Goal: Task Accomplishment & Management: Manage account settings

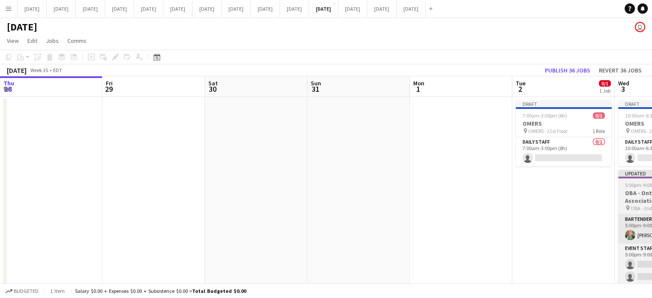
scroll to position [0, 319]
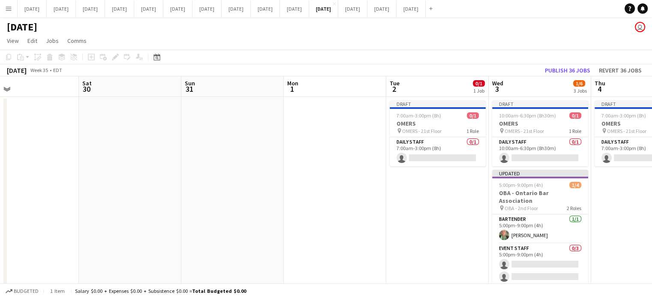
drag, startPoint x: 265, startPoint y: 219, endPoint x: 558, endPoint y: 212, distance: 293.2
click at [562, 215] on app-calendar-viewport "Wed 27 Thu 28 Fri 29 Sat 30 Sun 31 Mon 1 Tue 2 0/1 1 Job Wed 3 1/6 3 Jobs Thu 4…" at bounding box center [326, 230] width 652 height 308
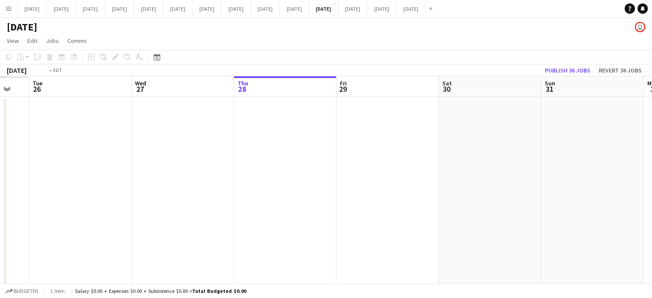
drag, startPoint x: 317, startPoint y: 210, endPoint x: 566, endPoint y: 205, distance: 249.0
click at [647, 206] on app-calendar-viewport "Sun 24 Mon 25 Tue 26 Wed 27 Thu 28 Fri 29 Sat 30 Sun 31 Mon 1 Tue 2 0/1 1 Job W…" at bounding box center [326, 230] width 652 height 308
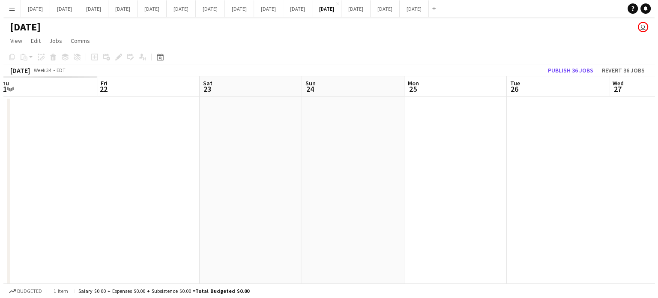
scroll to position [0, 261]
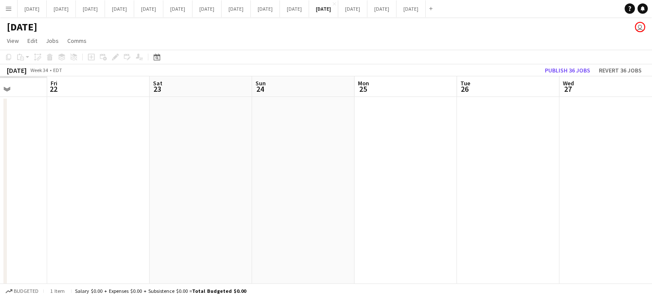
drag, startPoint x: 285, startPoint y: 204, endPoint x: 522, endPoint y: 169, distance: 240.4
click at [559, 201] on app-calendar-viewport "Tue 19 Wed 20 Thu 21 Fri 22 Sat 23 Sun 24 Mon 25 Tue 26 Wed 27 Thu 28 Fri 29 Sa…" at bounding box center [326, 230] width 652 height 308
click at [309, 9] on button "[DATE] Close" at bounding box center [294, 8] width 29 height 17
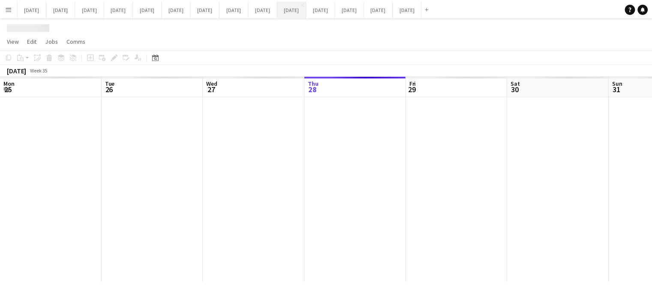
scroll to position [0, 205]
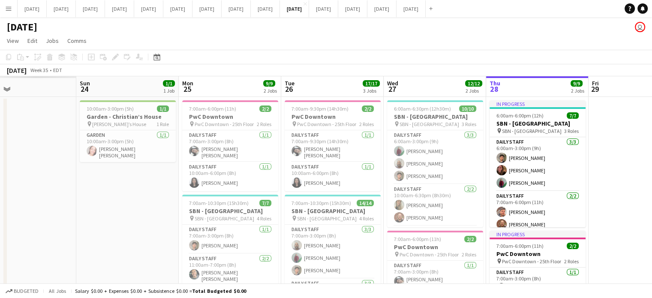
drag, startPoint x: 332, startPoint y: 137, endPoint x: 607, endPoint y: 120, distance: 275.2
click at [620, 120] on app-calendar-viewport "Thu 21 Fri 22 Sat 23 Sun 24 1/1 1 Job Mon 25 9/9 2 Jobs Tue 26 17/17 3 Jobs Wed…" at bounding box center [326, 238] width 652 height 324
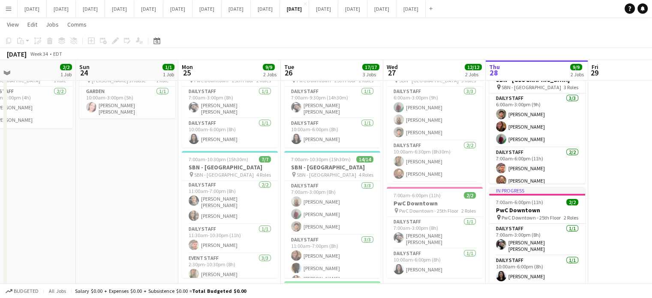
scroll to position [43, 0]
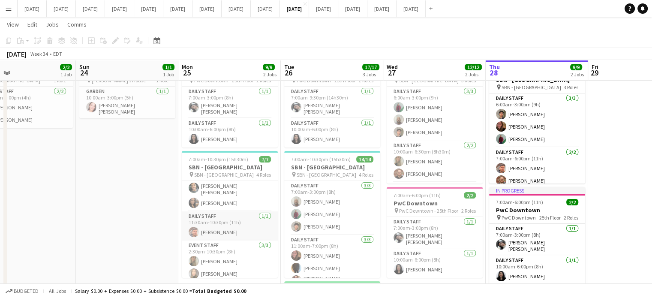
click at [246, 222] on app-card-role "Daily Staff [DATE] 11:30am-10:30pm (11h) [PERSON_NAME]" at bounding box center [230, 225] width 96 height 29
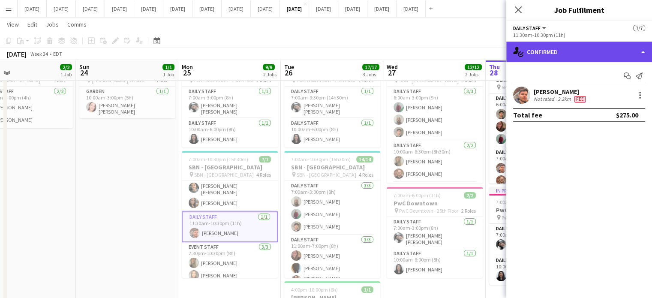
click at [594, 54] on div "single-neutral-actions-check-2 Confirmed" at bounding box center [579, 52] width 146 height 21
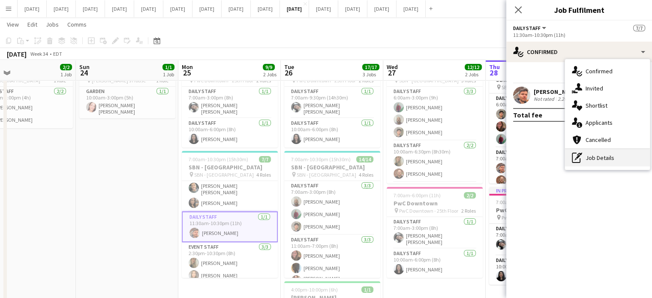
click at [623, 161] on div "pen-write Job Details" at bounding box center [607, 157] width 85 height 17
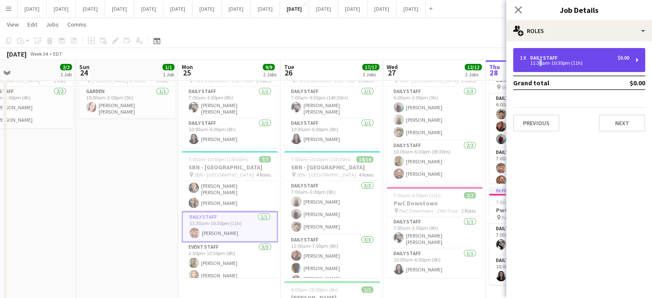
click at [538, 64] on div "11:30am-10:30pm (11h)" at bounding box center [574, 63] width 109 height 4
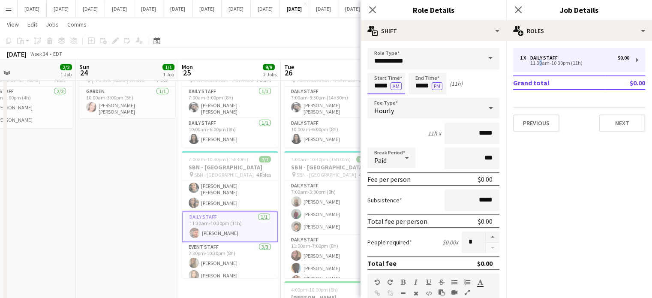
scroll to position [0, 0]
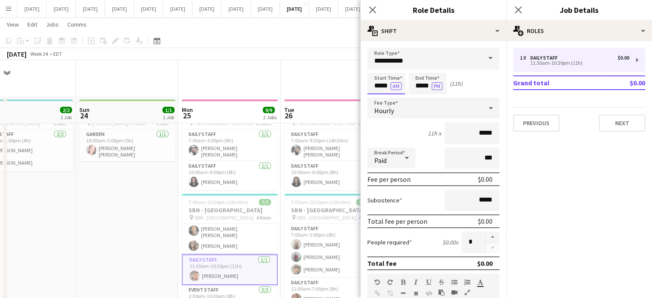
click at [374, 88] on body "Menu Boards Boards Boards All jobs Status Workforce Workforce My Workforce Recr…" at bounding box center [326, 288] width 652 height 577
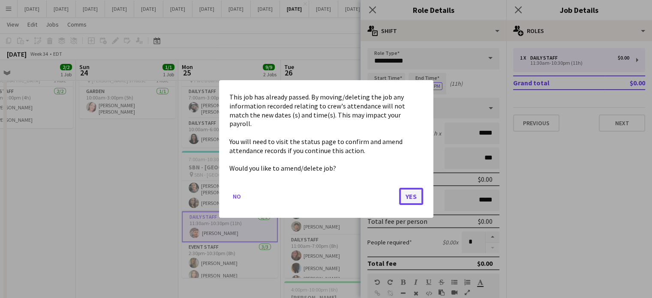
click at [416, 188] on button "Yes" at bounding box center [411, 196] width 24 height 17
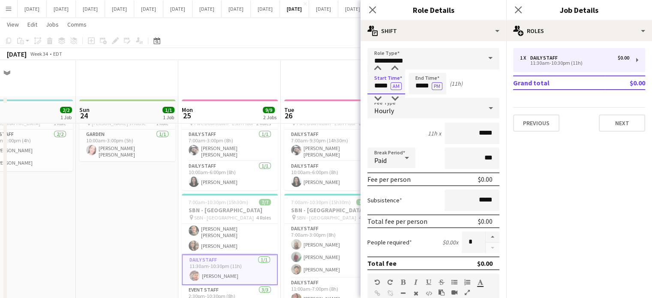
scroll to position [43, 0]
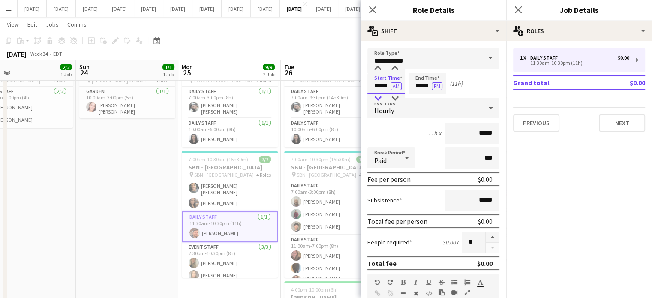
click at [379, 99] on div at bounding box center [377, 98] width 17 height 9
type input "*****"
click at [381, 100] on div at bounding box center [377, 98] width 17 height 9
click at [370, 15] on app-icon "Close pop-in" at bounding box center [372, 10] width 12 height 12
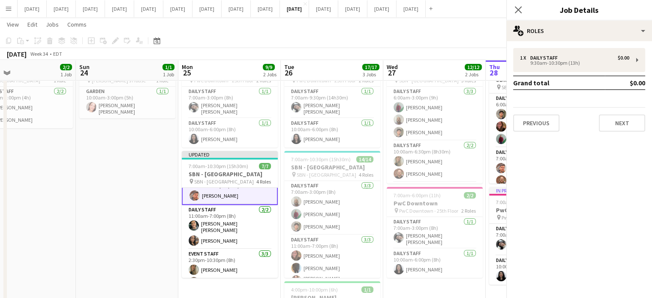
scroll to position [65, 0]
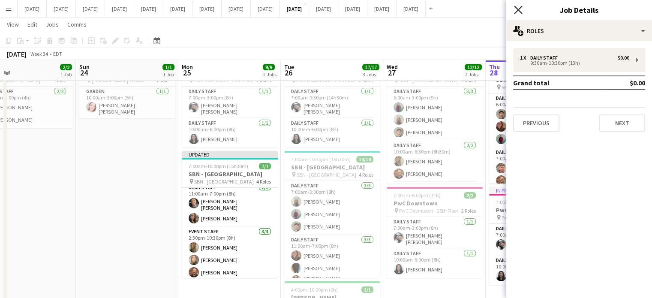
click at [518, 6] on icon "Close pop-in" at bounding box center [518, 10] width 8 height 8
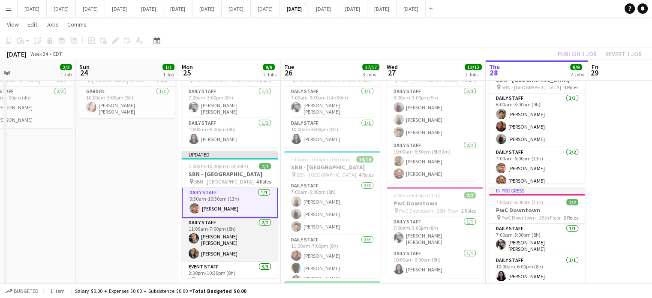
scroll to position [43, 0]
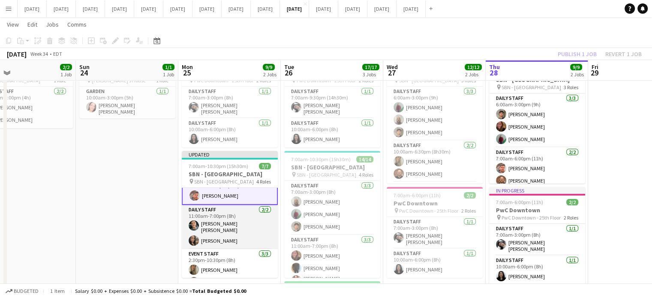
click at [228, 216] on app-card-role "Daily Staff [DATE] 11:00am-7:00pm (8h) [PERSON_NAME] [PERSON_NAME] [PERSON_NAME]" at bounding box center [230, 227] width 96 height 44
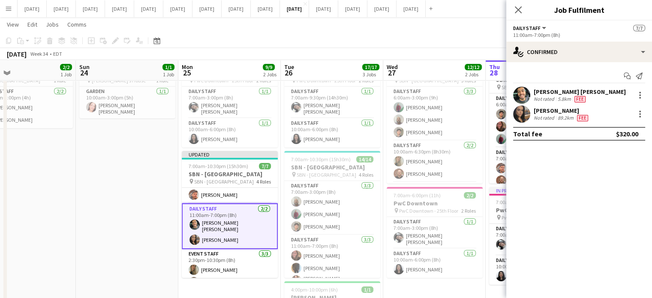
scroll to position [42, 0]
click at [593, 36] on div "11:00am-7:00pm (8h)" at bounding box center [579, 35] width 132 height 6
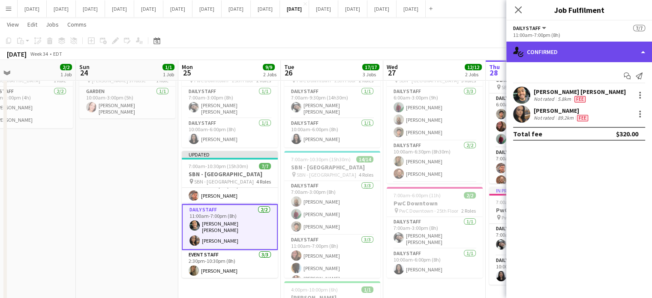
click at [595, 42] on div "single-neutral-actions-check-2 Confirmed" at bounding box center [579, 52] width 146 height 21
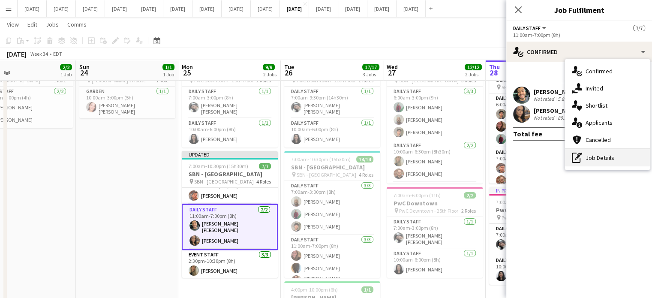
click at [617, 156] on div "pen-write Job Details" at bounding box center [607, 157] width 85 height 17
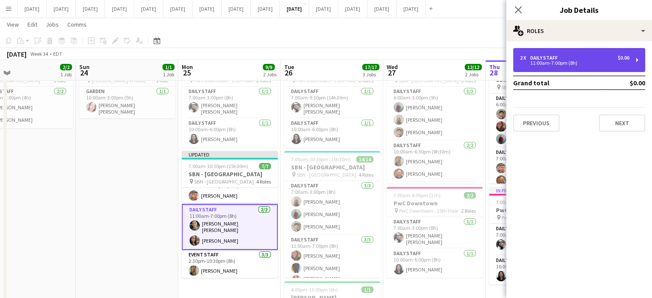
click at [564, 65] on div "11:00am-7:00pm (8h)" at bounding box center [574, 63] width 109 height 4
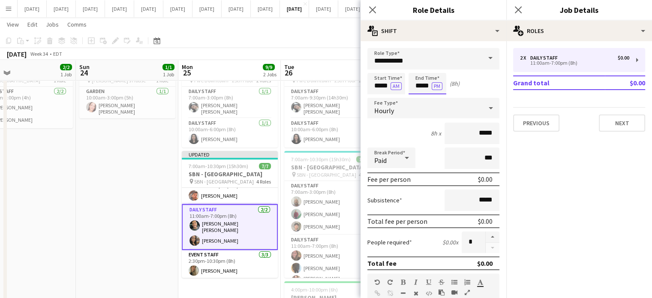
click at [417, 85] on body "Menu Boards Boards Boards All jobs Status Workforce Workforce My Workforce Recr…" at bounding box center [326, 245] width 652 height 577
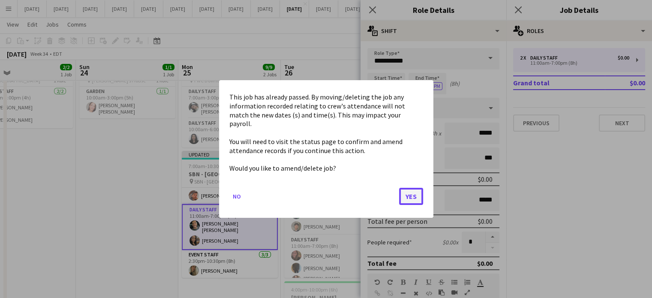
click at [413, 194] on button "Yes" at bounding box center [411, 196] width 24 height 17
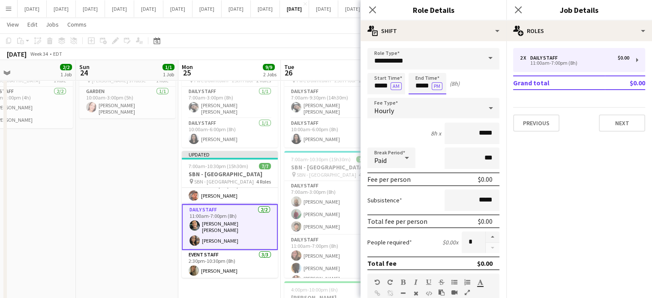
scroll to position [43, 0]
type input "*****"
click at [421, 69] on div at bounding box center [418, 68] width 17 height 9
click at [374, 6] on icon "Close pop-in" at bounding box center [372, 10] width 8 height 8
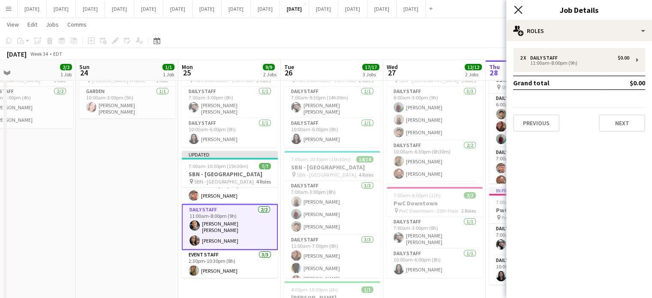
click at [521, 8] on icon "Close pop-in" at bounding box center [518, 10] width 8 height 8
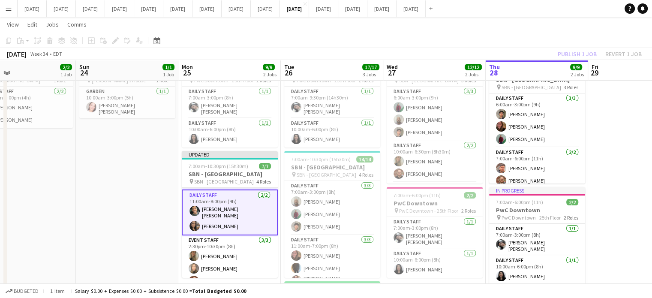
scroll to position [65, 0]
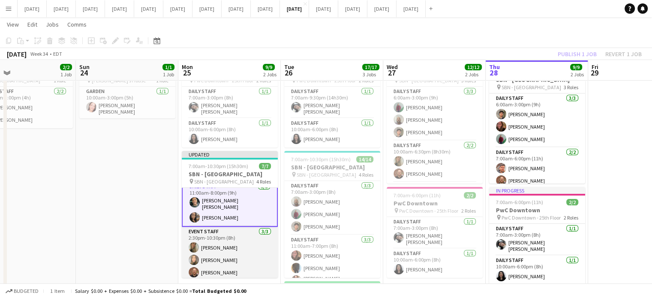
click at [245, 243] on app-card-role "Event Staff [DATE] 2:30pm-10:30pm (8h) [PERSON_NAME] [PERSON_NAME] [PERSON_NAME]" at bounding box center [230, 254] width 96 height 54
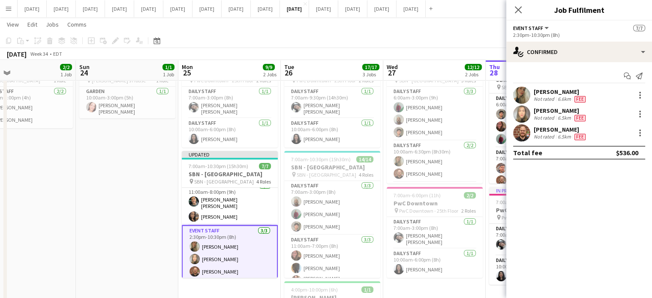
scroll to position [64, 0]
click at [641, 99] on div at bounding box center [640, 95] width 10 height 10
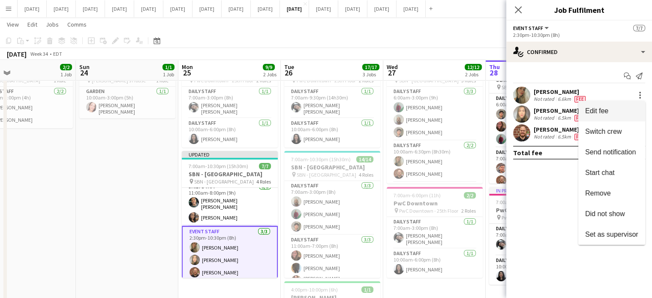
click at [616, 114] on span "Edit fee" at bounding box center [611, 111] width 53 height 8
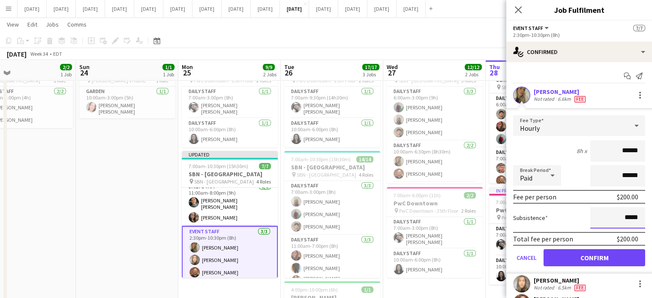
drag, startPoint x: 631, startPoint y: 217, endPoint x: 615, endPoint y: 217, distance: 16.3
click at [615, 217] on input "*****" at bounding box center [617, 217] width 55 height 21
type input "******"
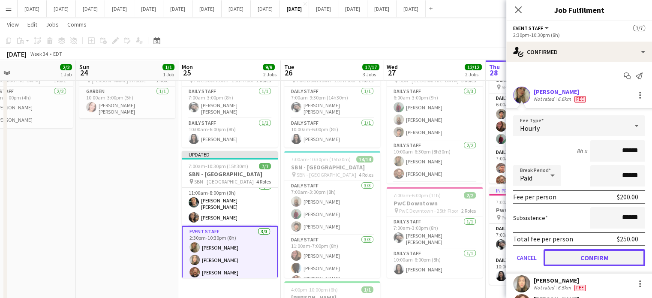
click at [602, 260] on button "Confirm" at bounding box center [594, 257] width 102 height 17
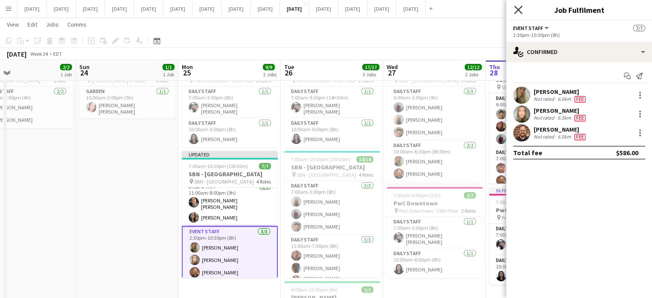
click at [521, 8] on icon "Close pop-in" at bounding box center [518, 10] width 8 height 8
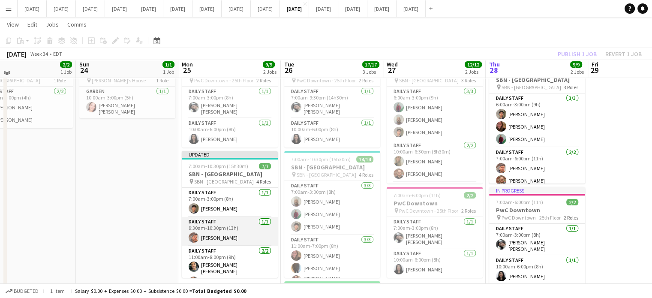
scroll to position [0, 0]
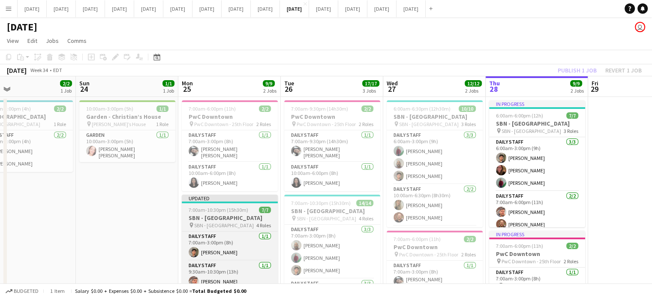
click at [246, 214] on h3 "SBN - [GEOGRAPHIC_DATA]" at bounding box center [230, 218] width 96 height 8
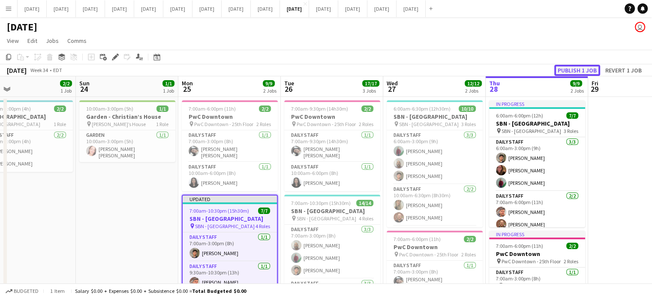
click at [575, 68] on button "Publish 1 job" at bounding box center [577, 70] width 46 height 11
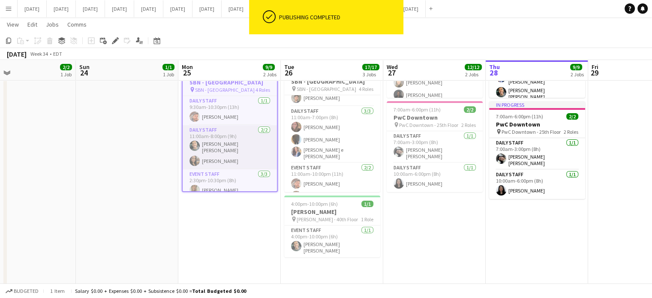
scroll to position [43, 0]
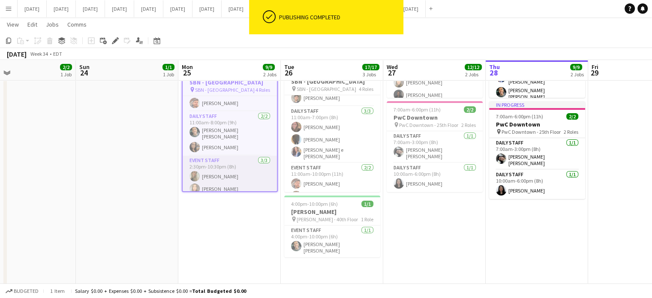
click at [236, 166] on app-card-role "Event Staff [DATE] 2:30pm-10:30pm (8h) [PERSON_NAME] [PERSON_NAME] [PERSON_NAME]" at bounding box center [230, 183] width 94 height 54
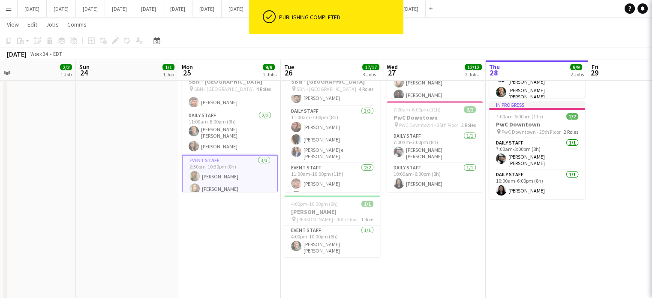
scroll to position [0, 232]
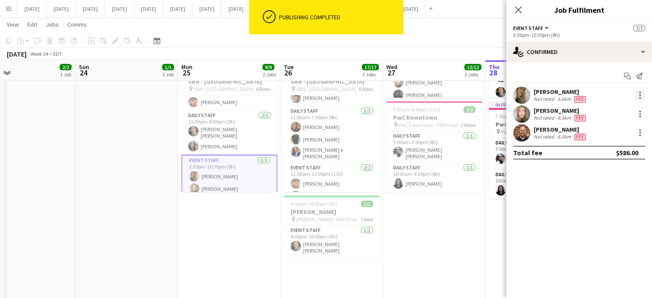
click at [641, 95] on div at bounding box center [640, 95] width 10 height 10
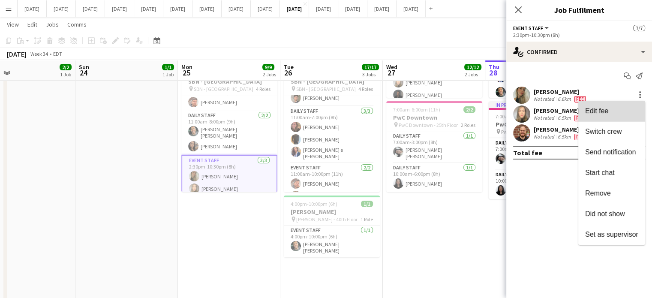
click at [623, 114] on span "Edit fee" at bounding box center [611, 111] width 53 height 8
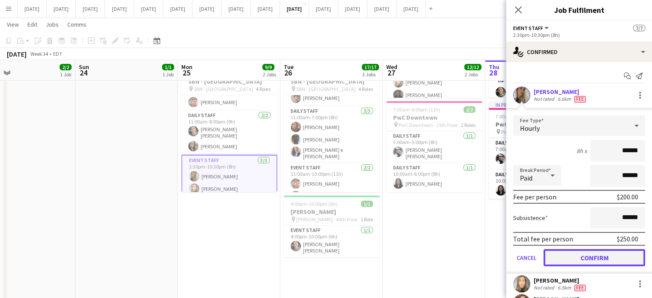
click at [596, 252] on button "Confirm" at bounding box center [594, 257] width 102 height 17
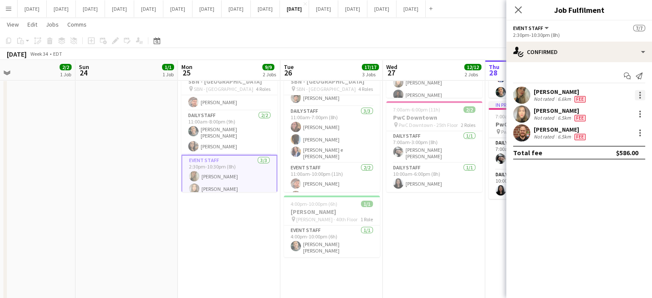
click at [638, 95] on div at bounding box center [640, 95] width 10 height 10
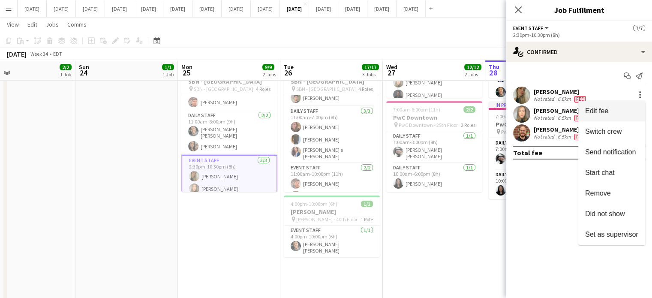
click at [624, 120] on button "Edit fee" at bounding box center [611, 111] width 67 height 21
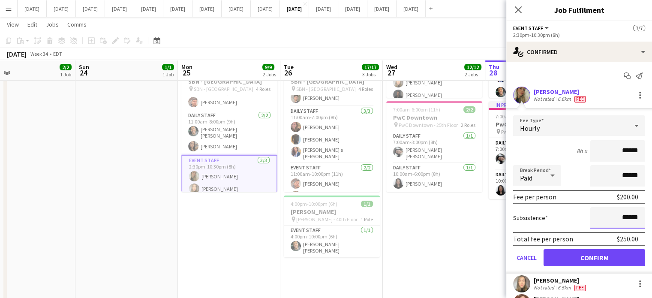
drag, startPoint x: 631, startPoint y: 217, endPoint x: 599, endPoint y: 222, distance: 32.5
click at [599, 222] on input "******" at bounding box center [617, 217] width 55 height 21
type input "*****"
click at [518, 6] on icon "Close pop-in" at bounding box center [518, 10] width 8 height 8
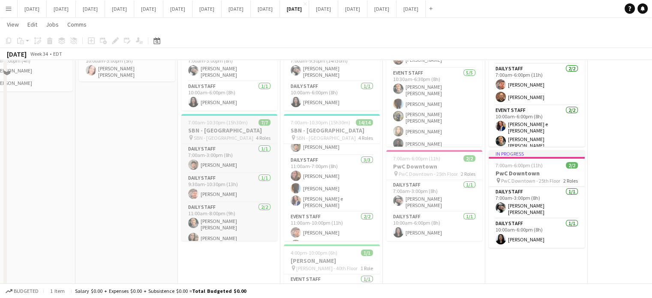
scroll to position [43, 0]
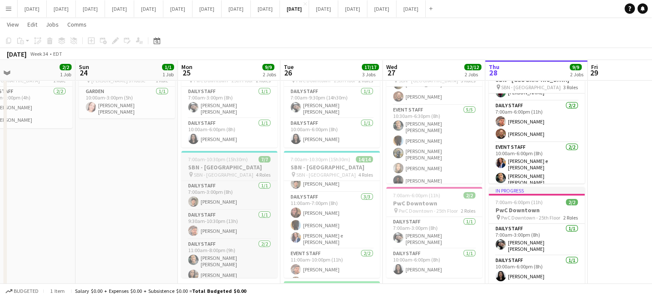
click at [247, 158] on div "7:00am-10:30pm (15h30m) 7/7" at bounding box center [229, 159] width 96 height 6
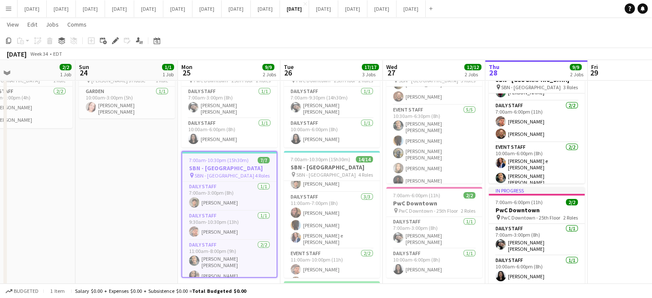
click at [116, 41] on icon at bounding box center [115, 41] width 5 height 5
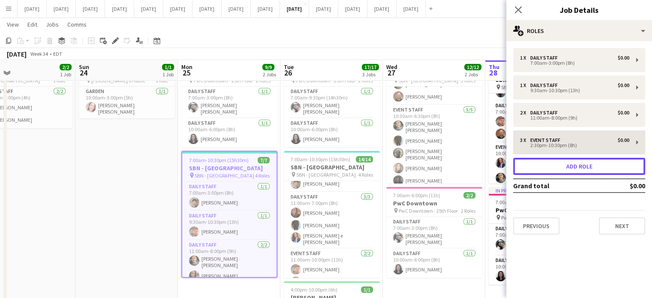
click at [574, 171] on button "Add role" at bounding box center [579, 166] width 132 height 17
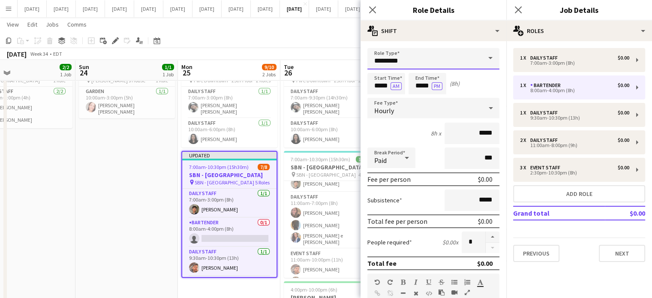
click at [428, 61] on input "*********" at bounding box center [433, 58] width 132 height 21
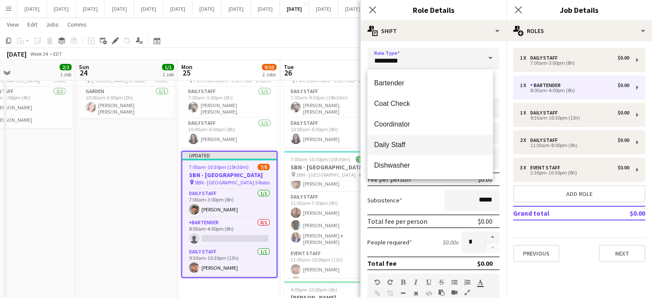
click at [414, 143] on span "Daily Staff" at bounding box center [430, 145] width 112 height 8
type input "**********"
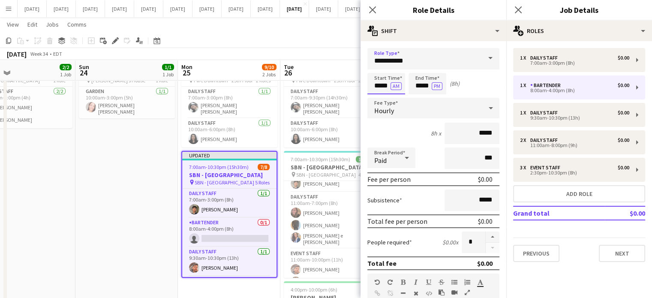
click at [377, 80] on input "*****" at bounding box center [386, 83] width 38 height 21
click at [380, 69] on div at bounding box center [377, 68] width 17 height 9
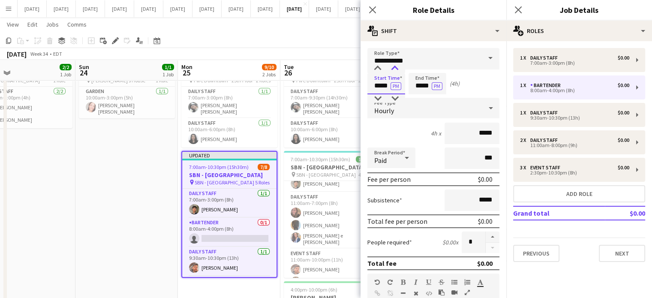
click at [391, 70] on div at bounding box center [394, 68] width 17 height 9
type input "*****"
click at [391, 69] on div at bounding box center [394, 68] width 17 height 9
click at [414, 75] on input "*****" at bounding box center [427, 83] width 38 height 21
click at [417, 71] on div at bounding box center [418, 68] width 17 height 9
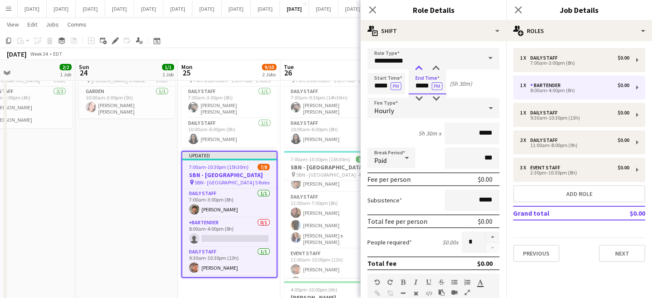
click at [416, 71] on div at bounding box center [418, 68] width 17 height 9
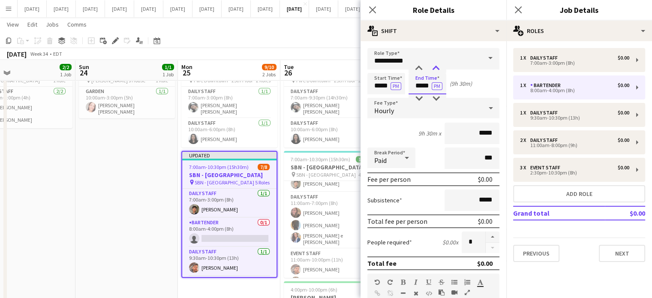
click at [431, 68] on div at bounding box center [435, 68] width 17 height 9
type input "*****"
click at [431, 68] on div at bounding box center [435, 68] width 17 height 9
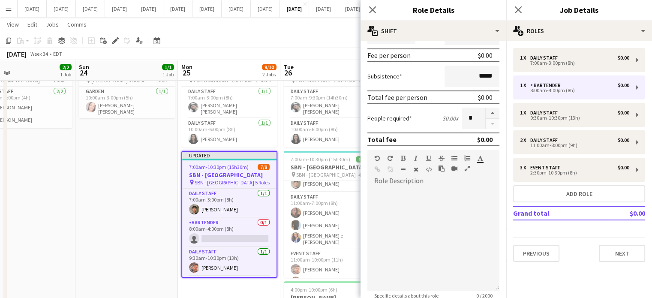
scroll to position [171, 0]
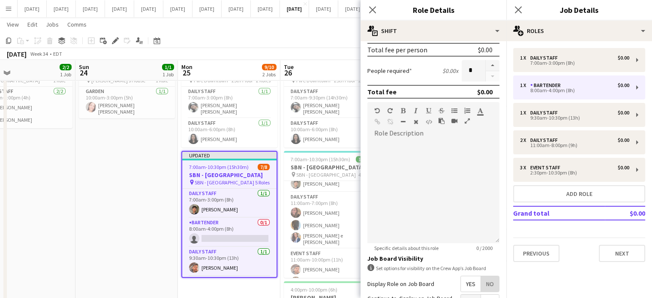
click at [481, 281] on span "No" at bounding box center [490, 283] width 18 height 15
drag, startPoint x: 372, startPoint y: 8, endPoint x: 394, endPoint y: 8, distance: 21.9
click at [372, 8] on icon "Close pop-in" at bounding box center [372, 9] width 7 height 7
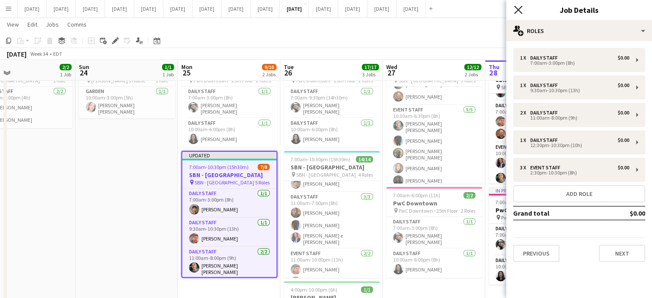
click at [516, 12] on icon "Close pop-in" at bounding box center [518, 10] width 8 height 8
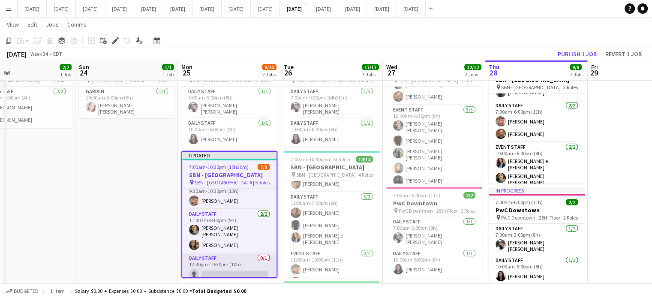
scroll to position [86, 0]
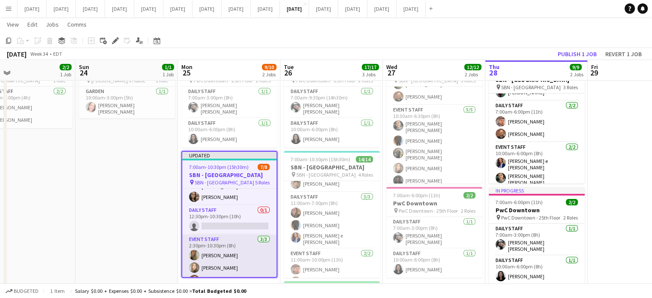
click at [235, 243] on app-card-role "Event Staff [DATE] 2:30pm-10:30pm (8h) [PERSON_NAME] [PERSON_NAME] [PERSON_NAME]" at bounding box center [229, 261] width 94 height 54
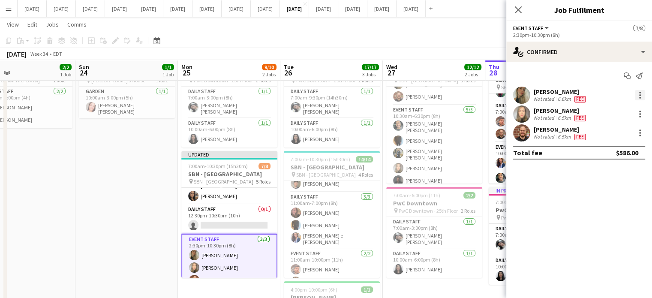
click at [636, 93] on div at bounding box center [640, 95] width 10 height 10
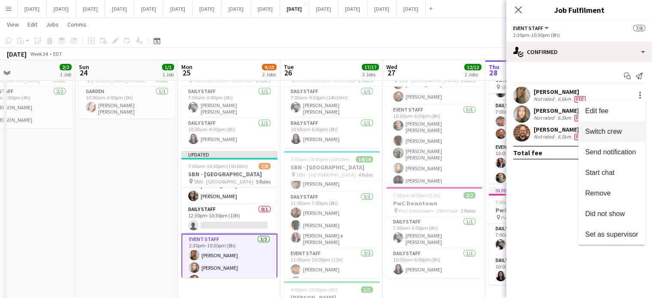
click at [614, 129] on span "Switch crew" at bounding box center [603, 131] width 36 height 7
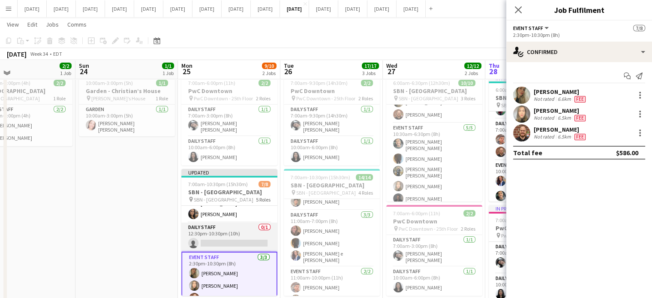
click at [240, 224] on app-card-role "Daily Staff 0/1 12:30pm-10:30pm (10h) single-neutral-actions" at bounding box center [229, 236] width 96 height 29
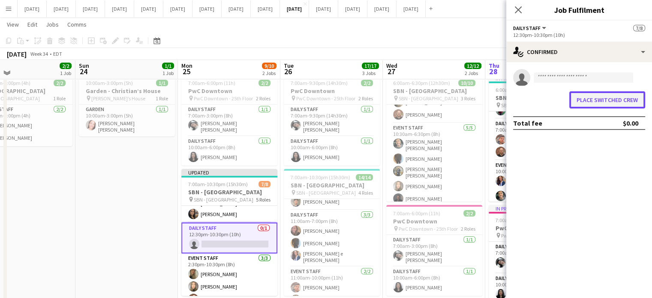
click at [642, 105] on button "Place switched crew" at bounding box center [607, 99] width 76 height 17
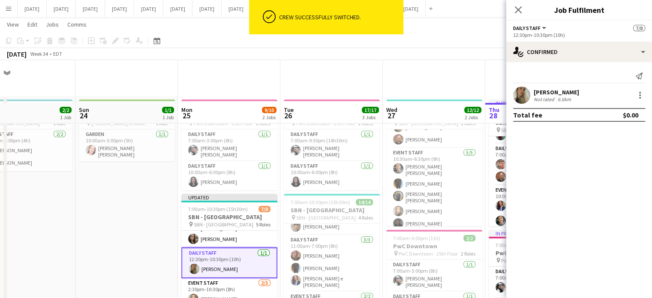
scroll to position [43, 0]
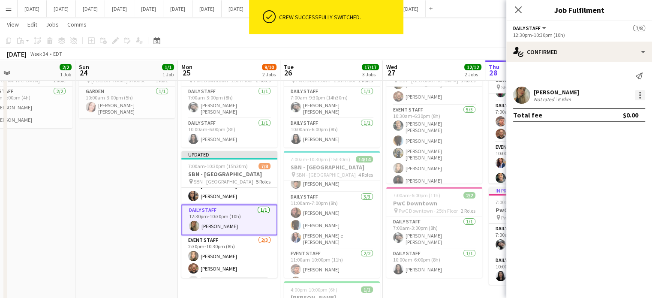
click at [640, 96] on div at bounding box center [640, 95] width 10 height 10
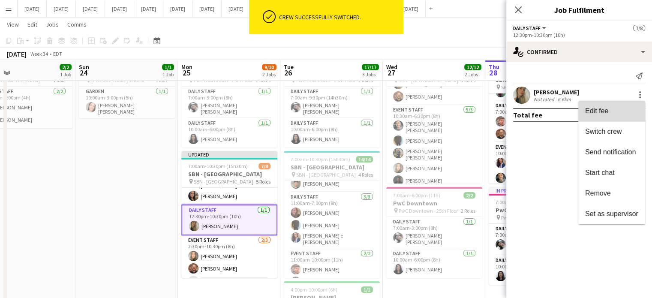
click at [618, 107] on span "Edit fee" at bounding box center [611, 111] width 53 height 8
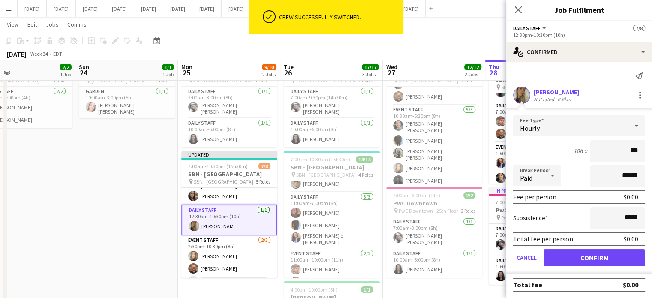
type input "**"
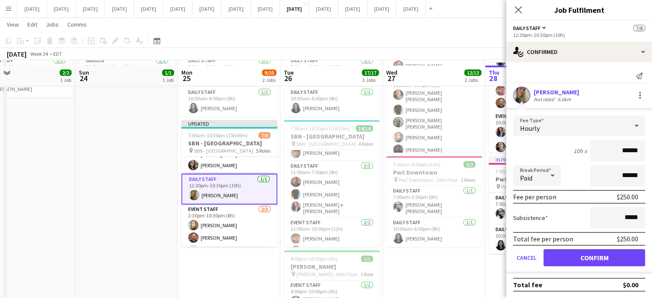
scroll to position [86, 0]
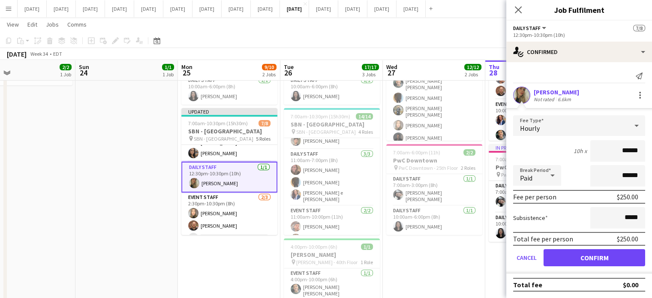
type input "******"
click at [581, 255] on button "Confirm" at bounding box center [594, 257] width 102 height 17
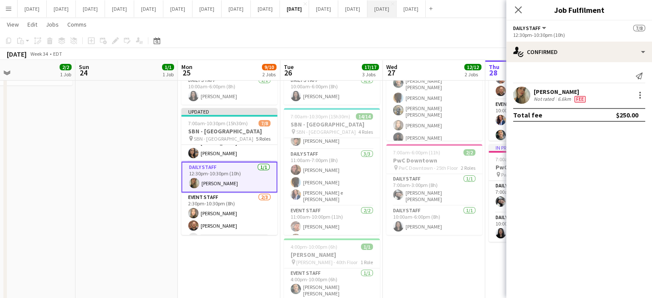
click at [521, 10] on icon "Close pop-in" at bounding box center [518, 9] width 7 height 7
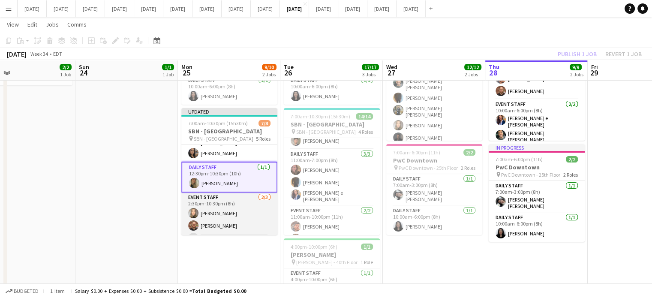
click at [252, 204] on app-card-role "Event Staff [DATE] 2:30pm-10:30pm (8h) [PERSON_NAME] [PERSON_NAME] single-neutr…" at bounding box center [229, 219] width 96 height 54
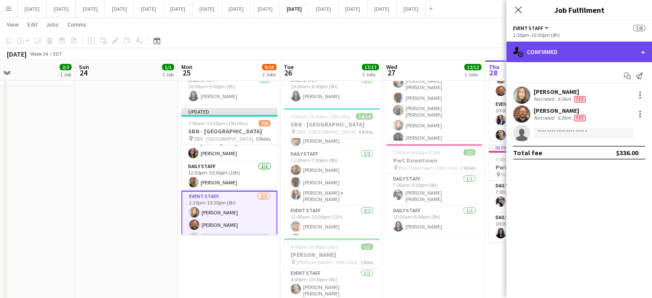
click at [605, 58] on div "single-neutral-actions-check-2 Confirmed" at bounding box center [579, 52] width 146 height 21
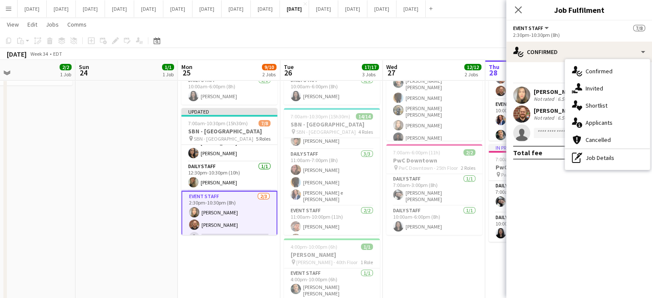
click at [602, 156] on div "pen-write Job Details" at bounding box center [607, 157] width 85 height 17
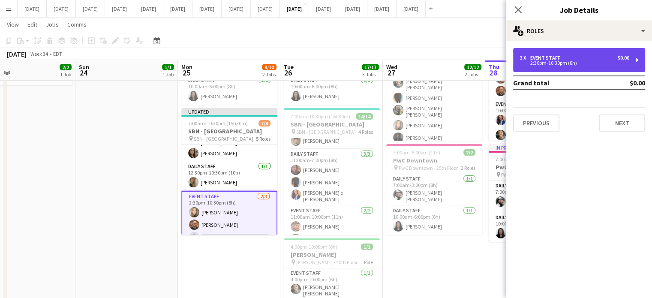
click at [576, 70] on div "3 x Event Staff $0.00 2:30pm-10:30pm (8h)" at bounding box center [579, 60] width 132 height 24
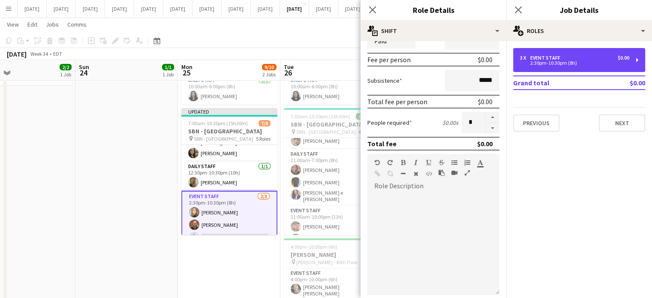
scroll to position [129, 0]
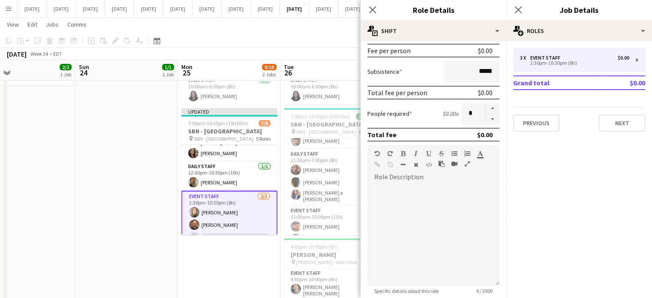
click at [486, 117] on button "button" at bounding box center [492, 119] width 14 height 11
type input "*"
click at [369, 11] on icon "Close pop-in" at bounding box center [372, 10] width 8 height 8
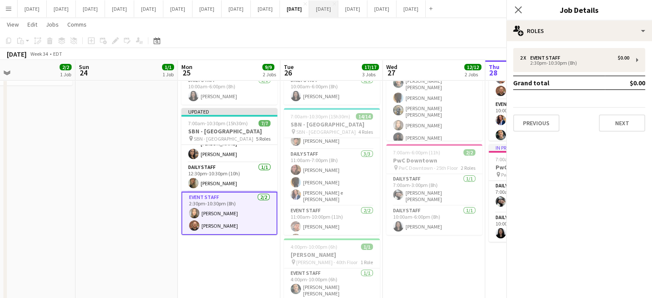
scroll to position [82, 0]
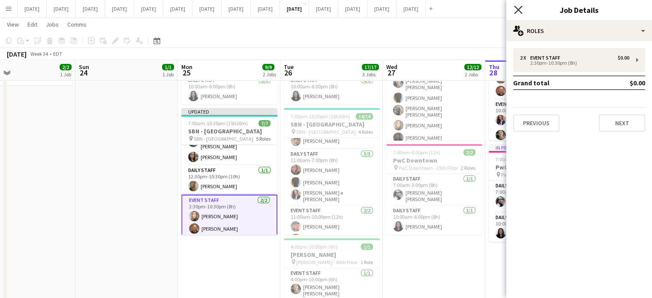
click at [515, 9] on icon "Close pop-in" at bounding box center [518, 10] width 8 height 8
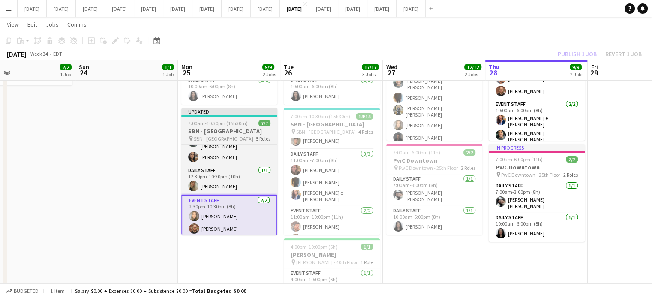
click at [235, 127] on h3 "SBN - [GEOGRAPHIC_DATA]" at bounding box center [229, 131] width 96 height 8
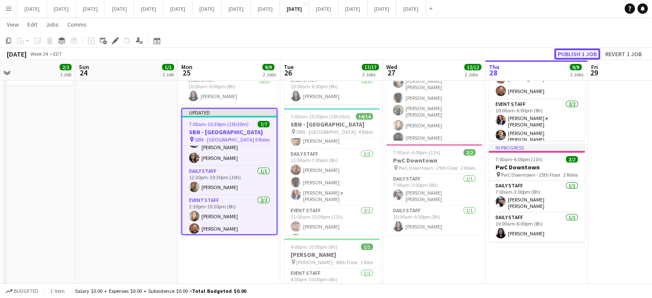
click at [580, 55] on button "Publish 1 job" at bounding box center [577, 53] width 46 height 11
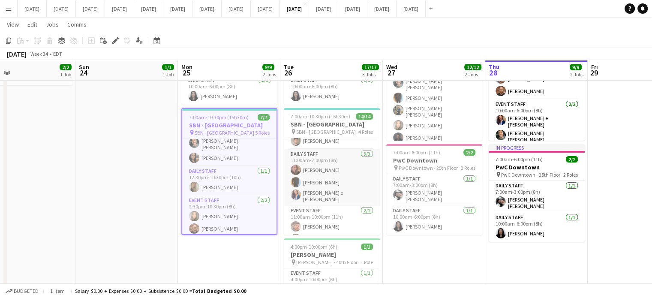
scroll to position [86, 0]
click at [348, 177] on app-card-role "Event Staff [DATE] 11:00am-10:00pm (11h) [PERSON_NAME] [PERSON_NAME]" at bounding box center [332, 184] width 96 height 42
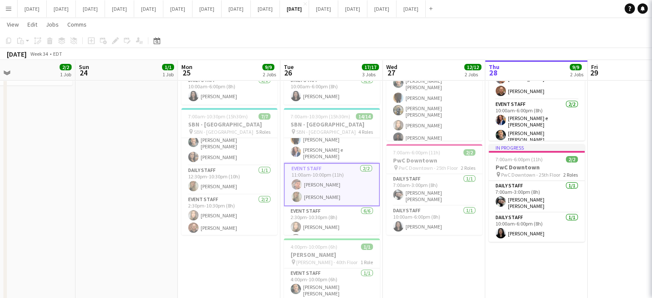
scroll to position [74, 0]
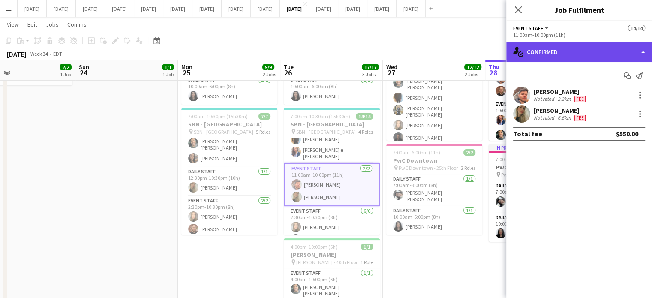
drag, startPoint x: 548, startPoint y: 51, endPoint x: 554, endPoint y: 58, distance: 10.0
click at [548, 49] on div "single-neutral-actions-check-2 Confirmed" at bounding box center [579, 52] width 146 height 21
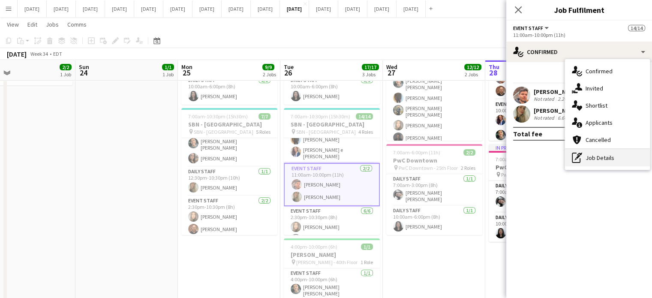
click at [613, 163] on div "pen-write Job Details" at bounding box center [607, 157] width 85 height 17
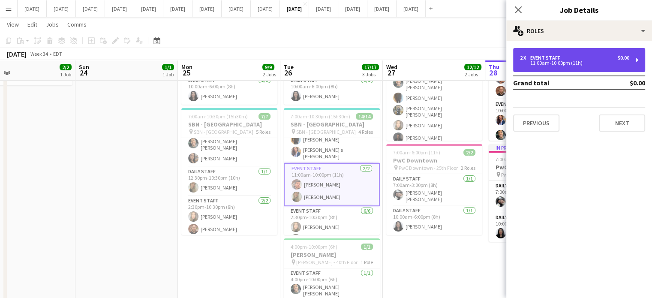
click at [576, 61] on div "11:00am-10:00pm (11h)" at bounding box center [574, 63] width 109 height 4
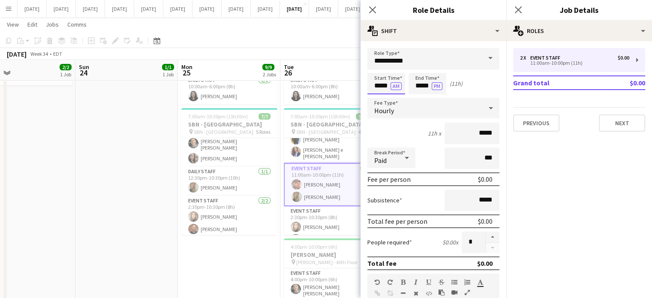
click at [375, 80] on body "Menu Boards Boards Boards All jobs Status Workforce Workforce My Workforce Recr…" at bounding box center [326, 202] width 652 height 577
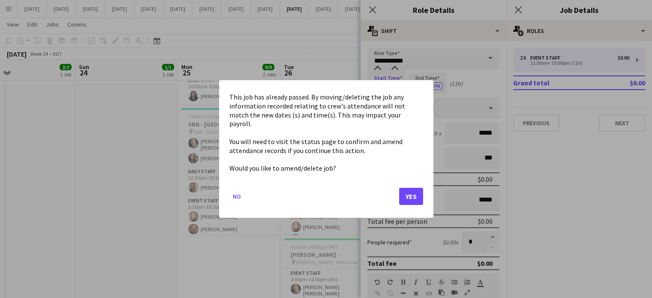
scroll to position [0, 0]
drag, startPoint x: 415, startPoint y: 195, endPoint x: 406, endPoint y: 130, distance: 65.4
click at [416, 195] on button "Yes" at bounding box center [411, 196] width 24 height 17
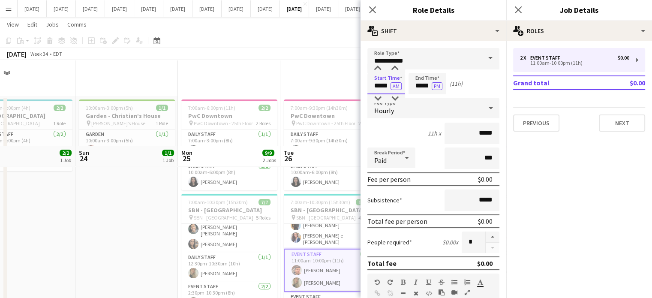
scroll to position [86, 0]
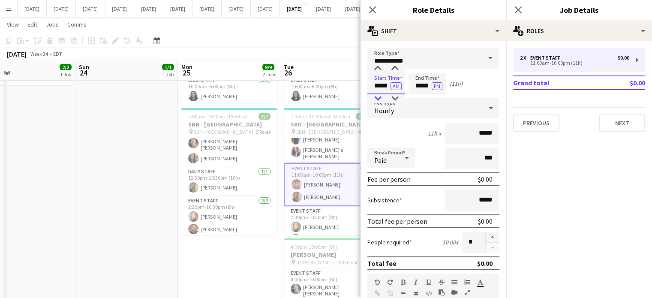
type input "*****"
click at [382, 97] on div at bounding box center [377, 98] width 17 height 9
drag, startPoint x: 416, startPoint y: 84, endPoint x: 420, endPoint y: 69, distance: 16.0
click at [415, 84] on input "*****" at bounding box center [427, 83] width 38 height 21
click at [432, 68] on div at bounding box center [435, 68] width 17 height 9
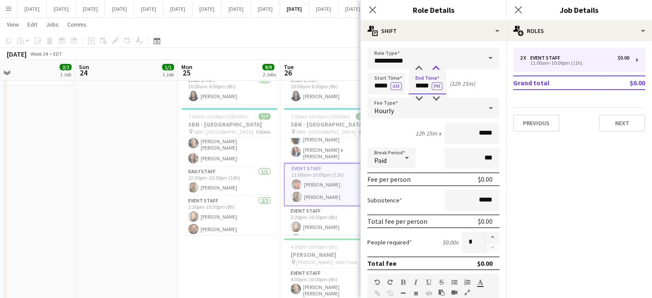
type input "*****"
click at [432, 68] on div at bounding box center [435, 68] width 17 height 9
click at [370, 8] on icon "Close pop-in" at bounding box center [372, 10] width 8 height 8
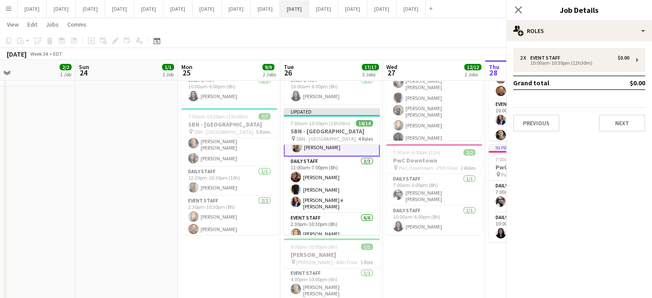
scroll to position [129, 0]
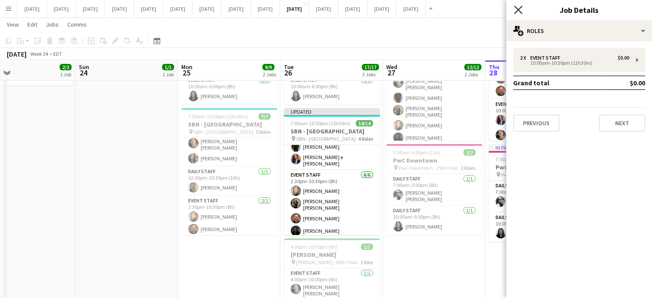
click at [514, 8] on app-icon "Close pop-in" at bounding box center [518, 10] width 12 height 12
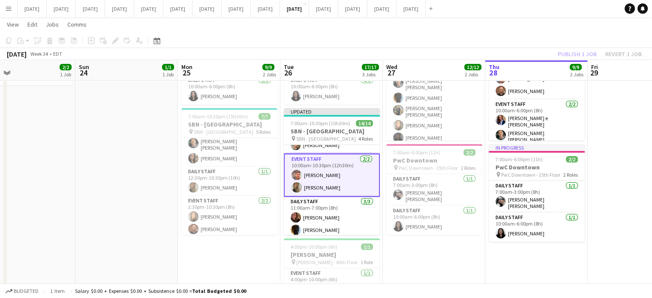
scroll to position [24, 0]
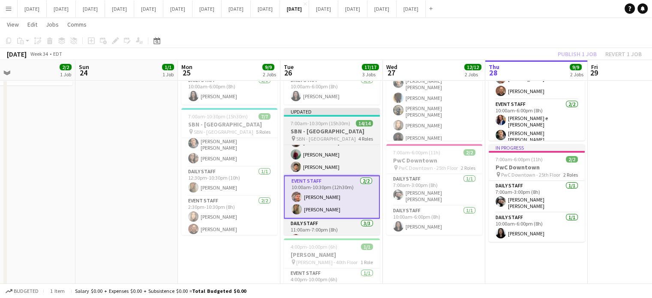
click at [347, 124] on app-job-card "Updated 7:00am-10:30pm (15h30m) 14/14 SBN - [GEOGRAPHIC_DATA] pin SBN - [GEOGRA…" at bounding box center [332, 171] width 96 height 127
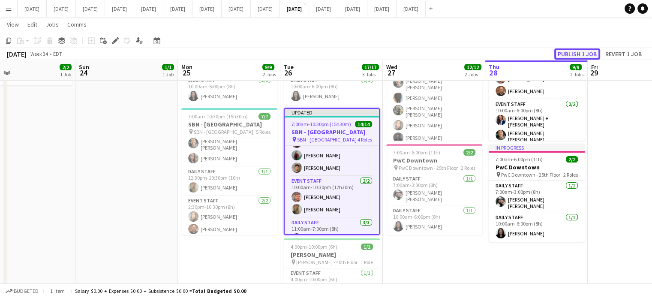
click at [563, 55] on button "Publish 1 job" at bounding box center [577, 53] width 46 height 11
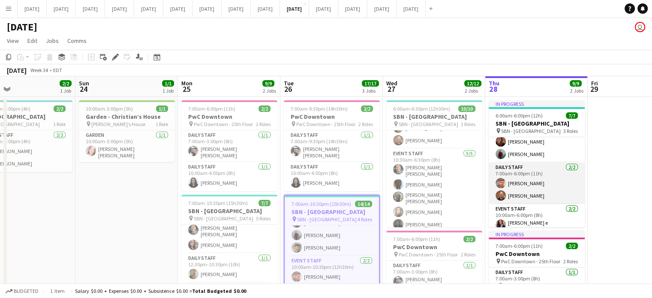
scroll to position [43, 0]
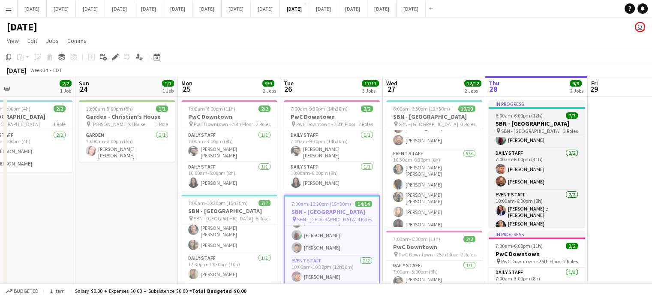
click at [550, 117] on div "6:00am-6:00pm (12h) 7/7" at bounding box center [536, 115] width 96 height 6
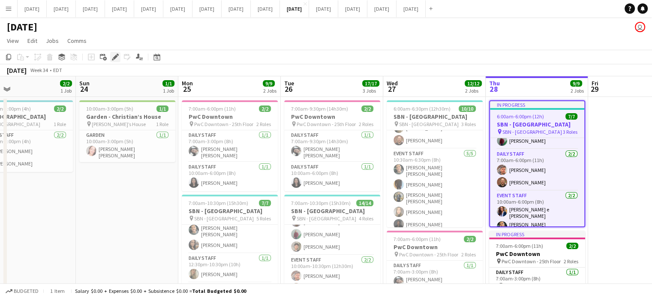
click at [115, 60] on div "Edit" at bounding box center [115, 57] width 10 height 10
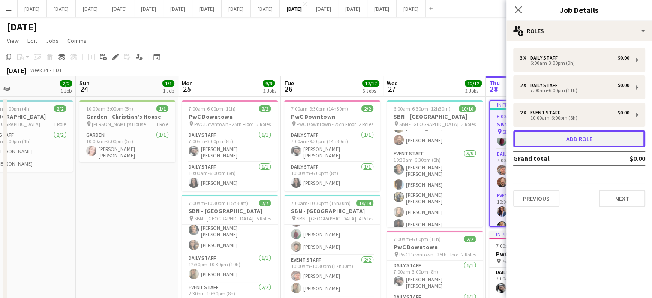
click at [552, 138] on button "Add role" at bounding box center [579, 138] width 132 height 17
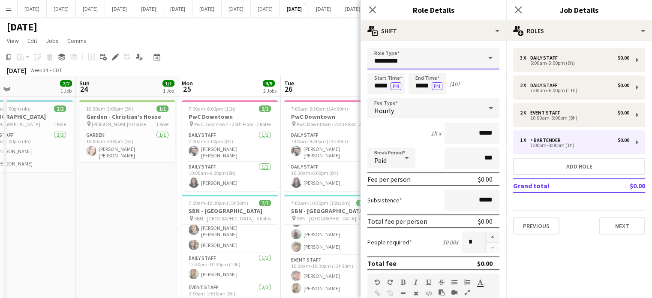
click at [434, 60] on input "*********" at bounding box center [433, 58] width 132 height 21
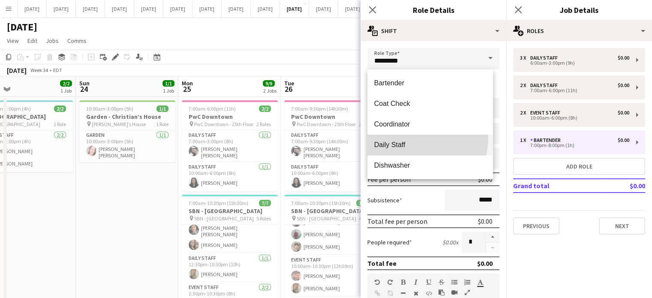
click at [407, 137] on mat-option "Daily Staff" at bounding box center [430, 145] width 126 height 21
type input "**********"
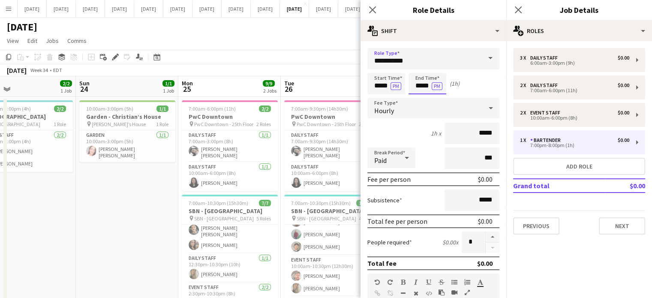
click at [425, 87] on input "*****" at bounding box center [427, 83] width 38 height 21
type input "*****"
click at [418, 96] on div at bounding box center [418, 98] width 17 height 9
click at [398, 87] on button "PM" at bounding box center [395, 86] width 11 height 8
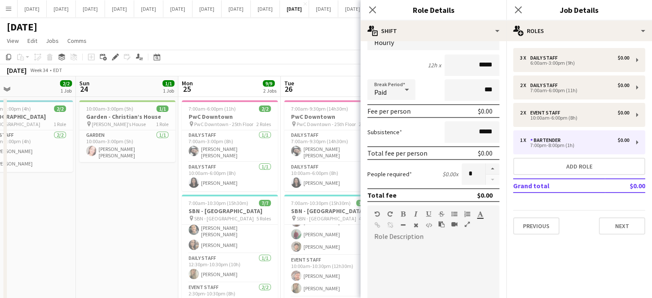
scroll to position [171, 0]
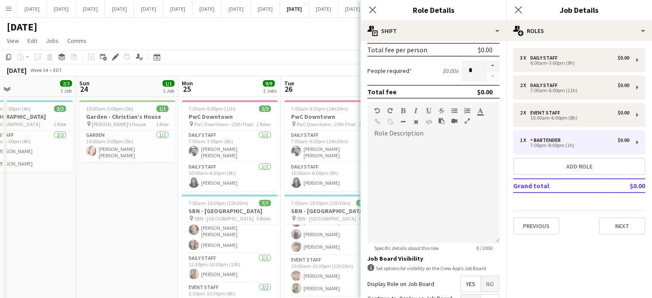
click at [485, 277] on span "No" at bounding box center [490, 283] width 18 height 15
click at [370, 4] on app-icon "Close pop-in" at bounding box center [372, 10] width 12 height 12
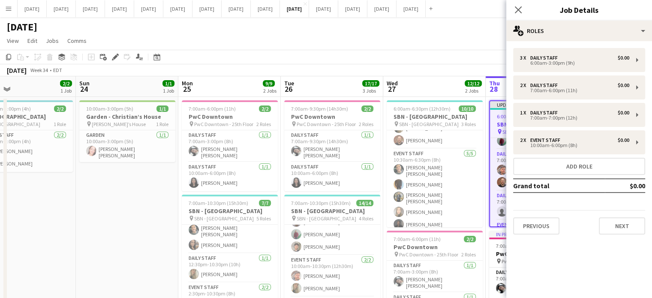
click at [516, 10] on icon "Close pop-in" at bounding box center [518, 9] width 7 height 7
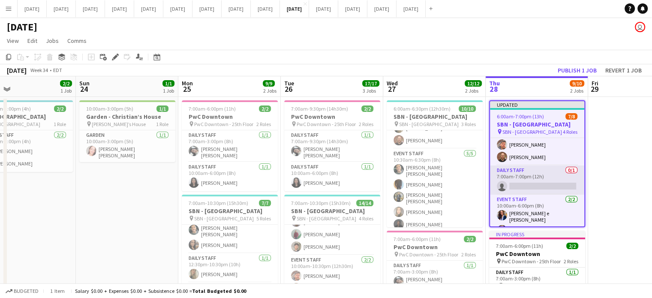
scroll to position [77, 0]
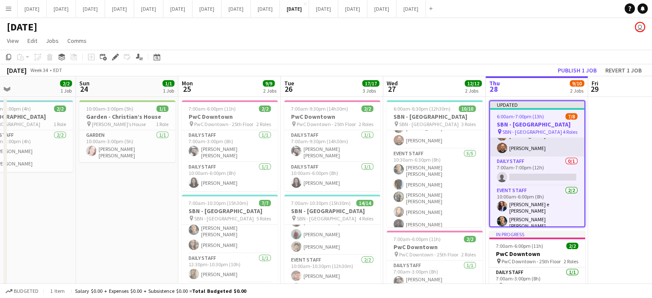
click at [555, 147] on app-card-role "Daily Staff [DATE] 7:00am-6:00pm (11h) [PERSON_NAME] [PERSON_NAME]" at bounding box center [537, 136] width 94 height 42
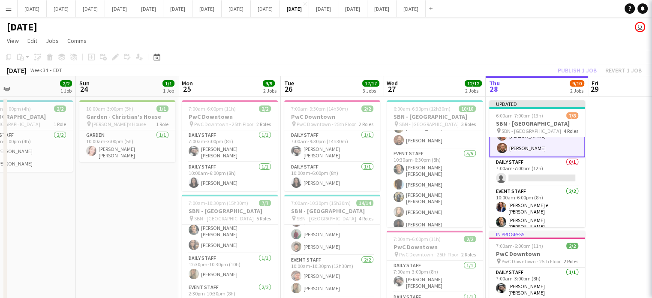
scroll to position [0, 231]
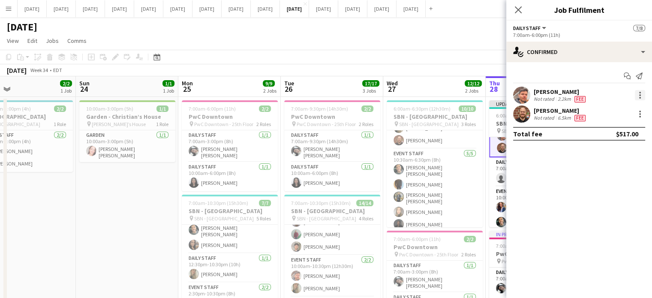
click at [641, 96] on div at bounding box center [640, 95] width 10 height 10
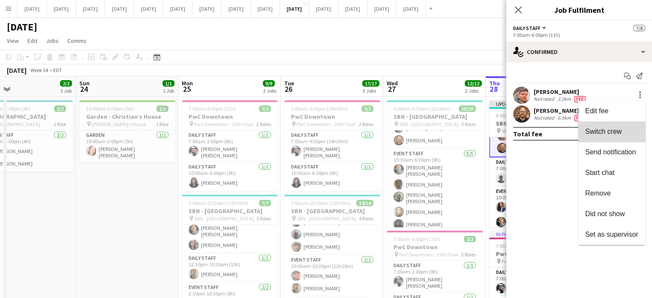
click at [620, 130] on span "Switch crew" at bounding box center [603, 131] width 36 height 7
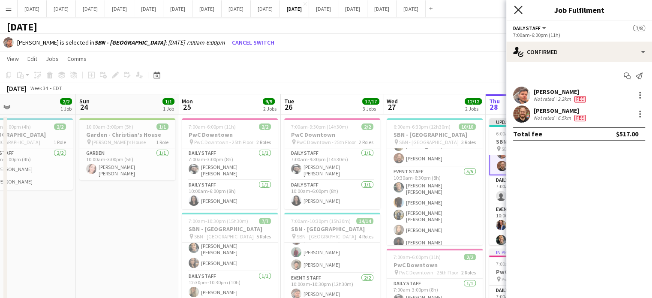
click at [514, 8] on icon "Close pop-in" at bounding box center [518, 10] width 8 height 8
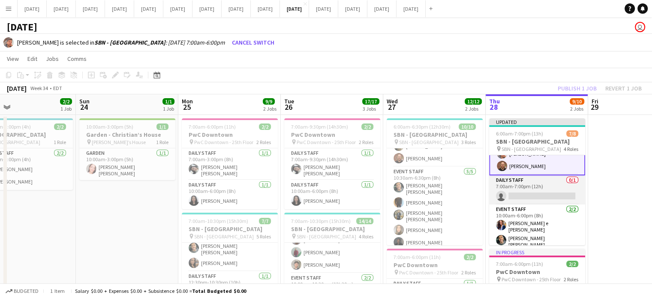
click at [551, 180] on app-card-role "Daily Staff 0/1 7:00am-7:00pm (12h) single-neutral-actions" at bounding box center [537, 189] width 96 height 29
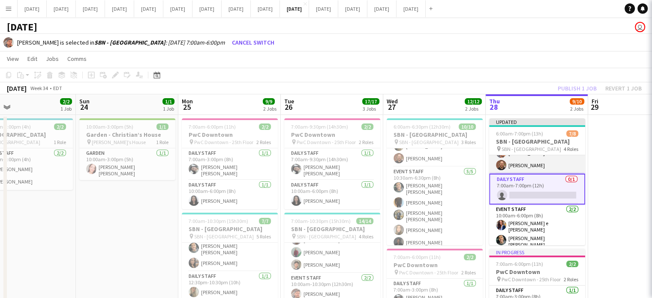
scroll to position [77, 0]
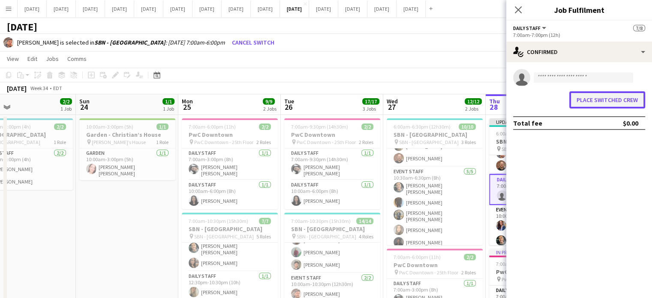
click at [601, 97] on button "Place switched crew" at bounding box center [607, 99] width 76 height 17
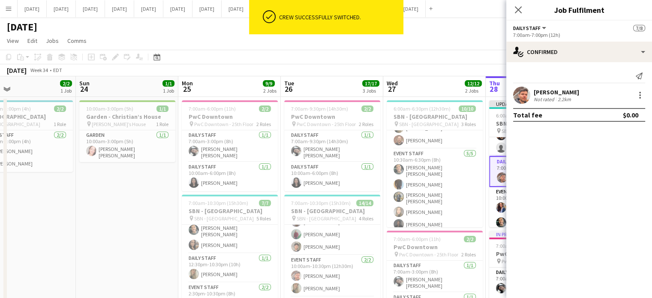
click at [633, 92] on div at bounding box center [639, 95] width 12 height 10
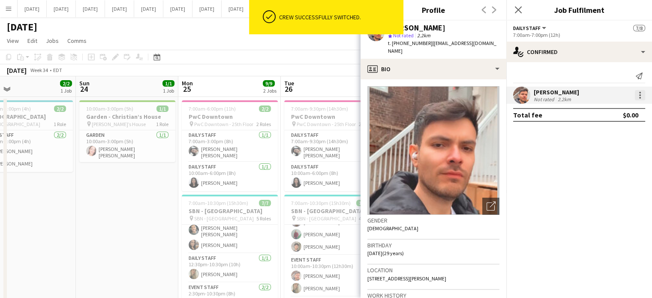
click at [638, 96] on div at bounding box center [640, 95] width 10 height 10
click at [597, 110] on span "Edit fee" at bounding box center [596, 110] width 23 height 7
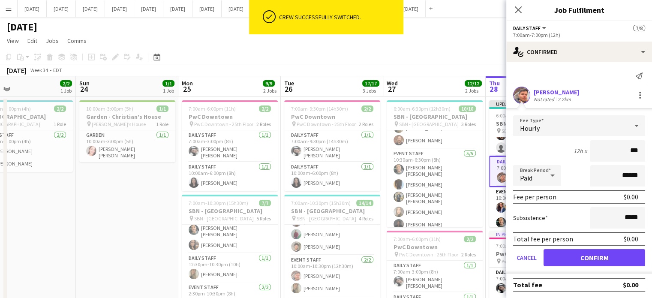
type input "**"
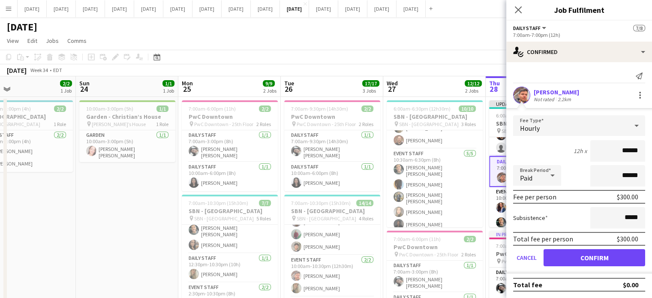
type input "******"
click at [606, 256] on button "Confirm" at bounding box center [594, 257] width 102 height 17
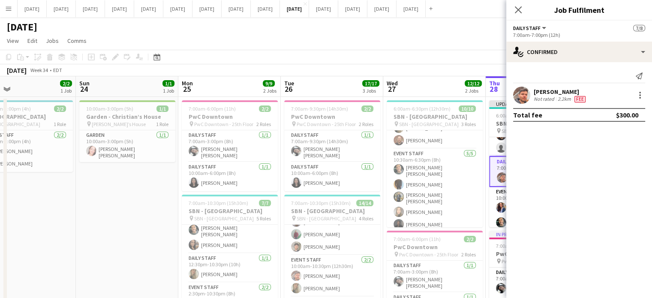
click at [526, 12] on div "Close pop-in" at bounding box center [518, 10] width 24 height 20
click at [521, 10] on icon "Close pop-in" at bounding box center [518, 10] width 8 height 8
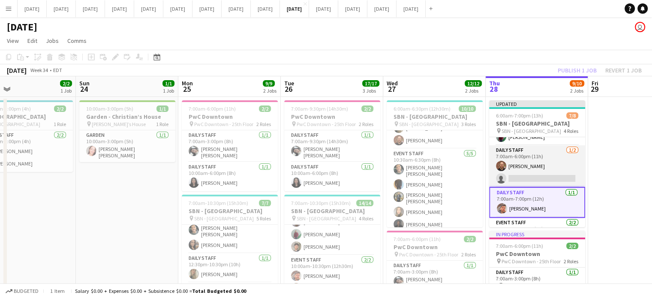
scroll to position [34, 0]
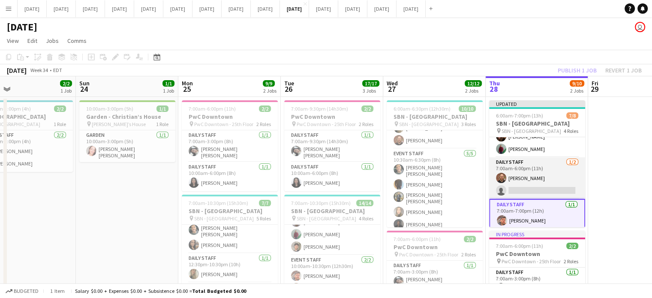
click at [560, 172] on app-card-role "Daily Staff [DATE] 7:00am-6:00pm (11h) [PERSON_NAME] single-neutral-actions" at bounding box center [537, 178] width 96 height 42
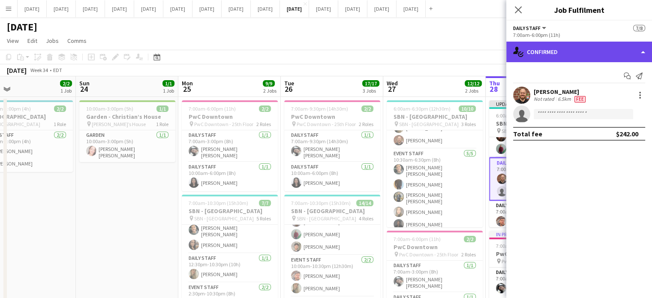
click at [610, 54] on div "single-neutral-actions-check-2 Confirmed" at bounding box center [579, 52] width 146 height 21
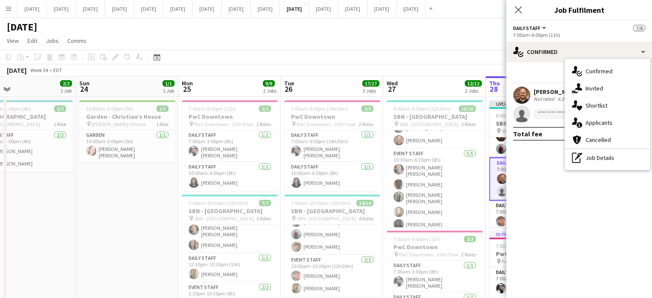
click at [615, 154] on div "pen-write Job Details" at bounding box center [607, 157] width 85 height 17
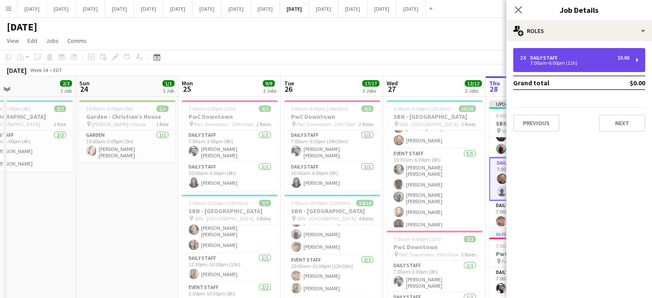
click at [542, 54] on div "2 x Daily Staff $0.00 7:00am-6:00pm (11h)" at bounding box center [579, 60] width 132 height 24
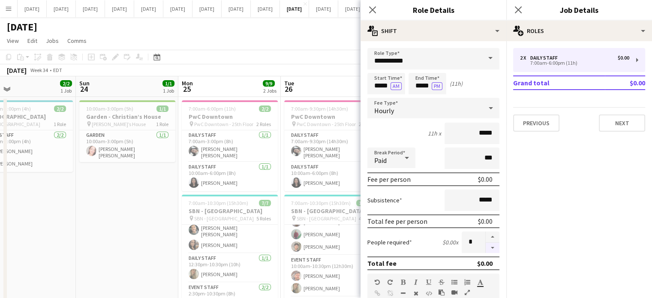
click at [485, 247] on button "button" at bounding box center [492, 248] width 14 height 11
type input "*"
click at [365, 7] on div "Close pop-in" at bounding box center [372, 10] width 24 height 20
click at [372, 9] on icon "Close pop-in" at bounding box center [372, 10] width 8 height 8
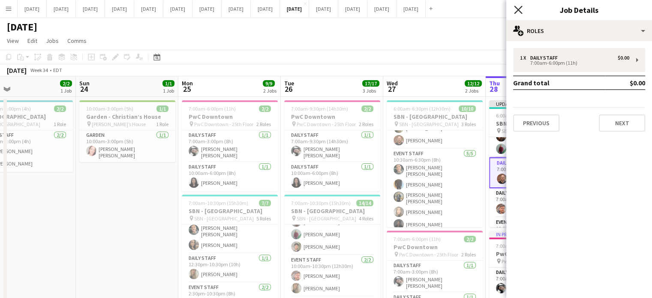
click at [521, 12] on icon "Close pop-in" at bounding box center [518, 10] width 8 height 8
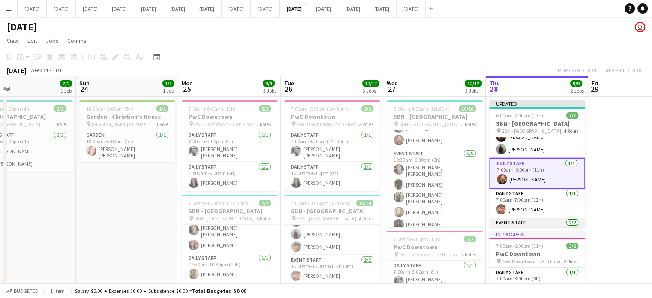
scroll to position [0, 0]
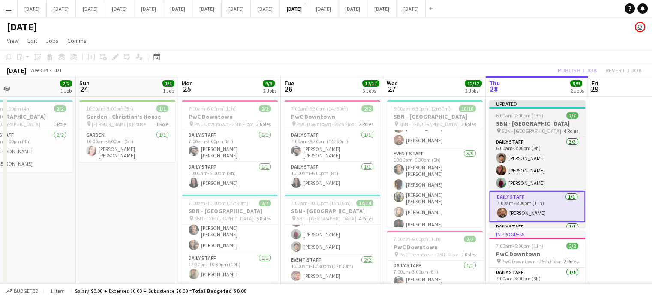
click at [566, 120] on h3 "SBN - [GEOGRAPHIC_DATA]" at bounding box center [537, 124] width 96 height 8
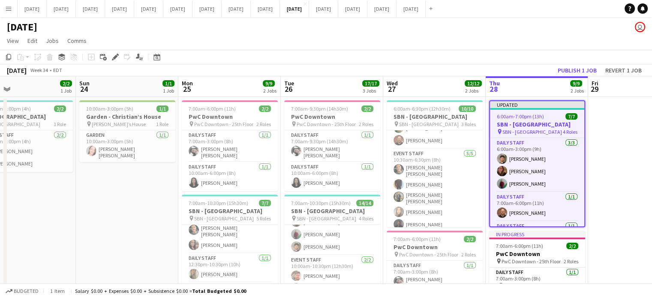
scroll to position [0, 232]
click at [566, 68] on button "Publish 1 job" at bounding box center [577, 70] width 46 height 11
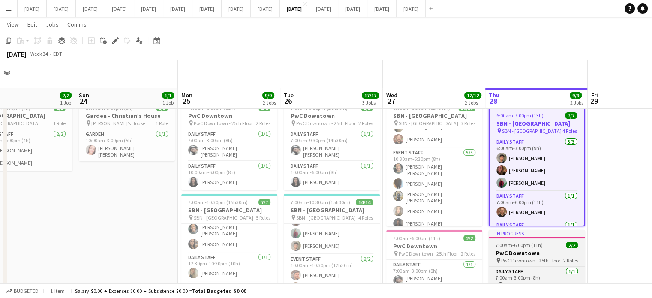
scroll to position [86, 0]
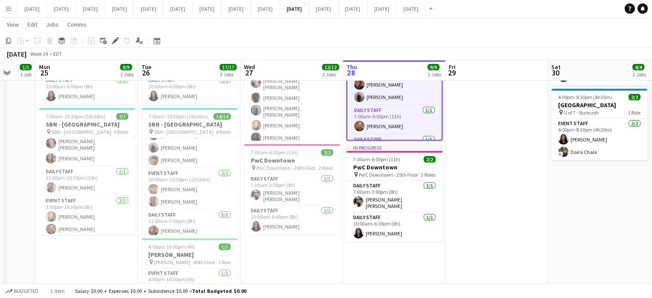
drag, startPoint x: 599, startPoint y: 261, endPoint x: 456, endPoint y: 266, distance: 142.3
click at [456, 266] on app-calendar-viewport "Thu 21 16/16 5 Jobs Fri 22 3/3 2 Jobs Sat 23 2/2 1 Job Sun 24 1/1 1 Job Mon 25 …" at bounding box center [326, 212] width 652 height 529
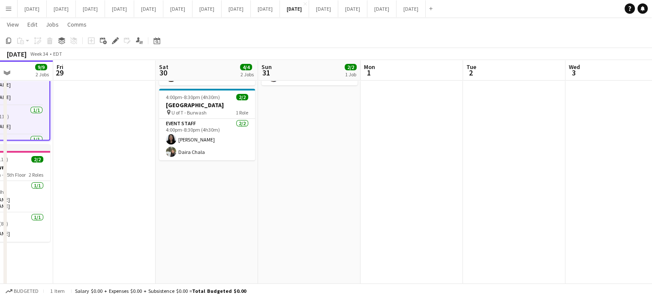
scroll to position [0, 217]
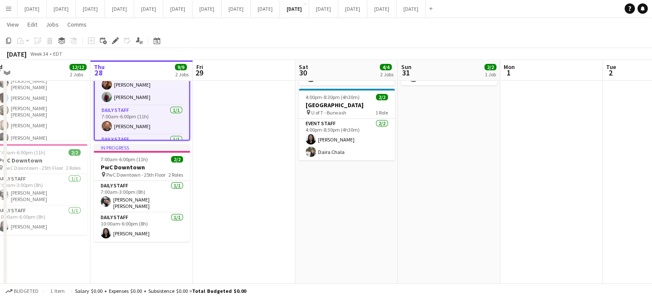
drag, startPoint x: 556, startPoint y: 222, endPoint x: 324, endPoint y: 233, distance: 232.5
click at [324, 233] on app-calendar-viewport "Mon 25 9/9 2 Jobs Tue 26 17/17 3 Jobs Wed 27 12/12 2 Jobs Thu 28 9/9 2 Jobs Fri…" at bounding box center [326, 212] width 652 height 529
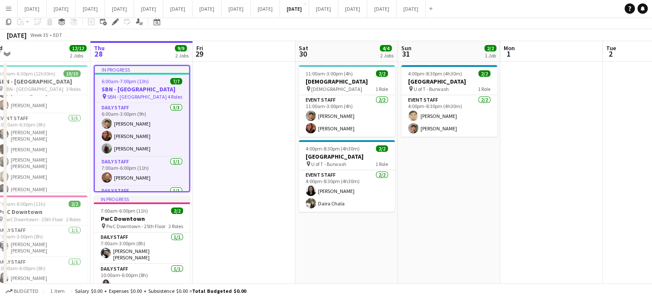
scroll to position [0, 0]
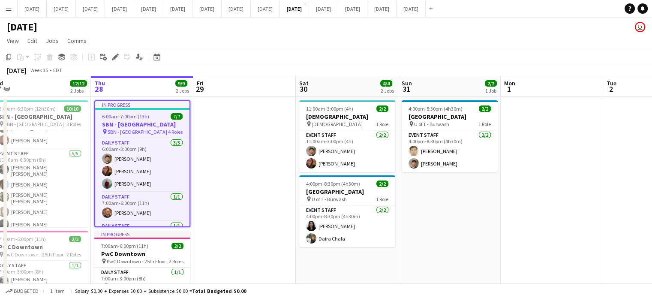
drag, startPoint x: 283, startPoint y: 117, endPoint x: 566, endPoint y: 121, distance: 282.8
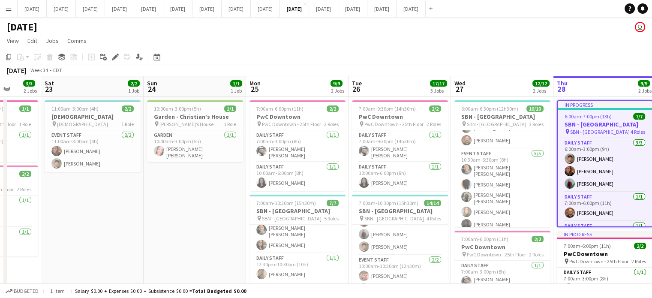
drag, startPoint x: 270, startPoint y: 190, endPoint x: 351, endPoint y: 178, distance: 82.7
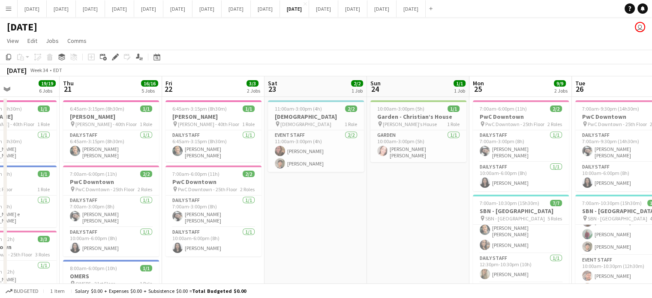
drag, startPoint x: 103, startPoint y: 207, endPoint x: 331, endPoint y: 188, distance: 228.7
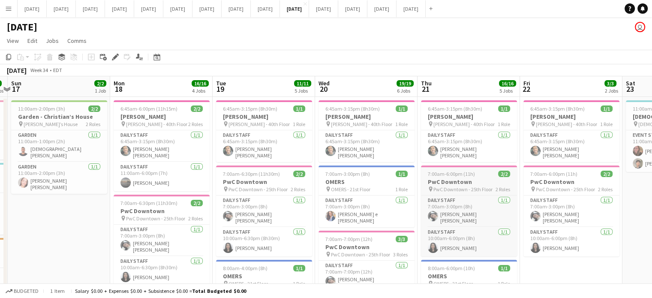
drag, startPoint x: 218, startPoint y: 185, endPoint x: 444, endPoint y: 170, distance: 227.1
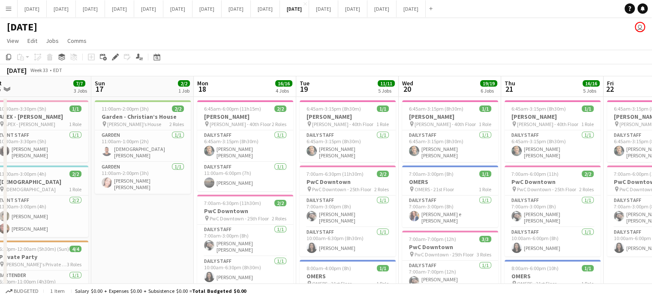
scroll to position [0, 216]
drag, startPoint x: 316, startPoint y: 181, endPoint x: 376, endPoint y: 175, distance: 60.2
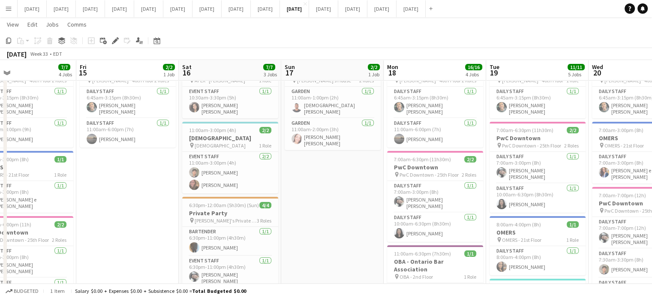
scroll to position [0, 222]
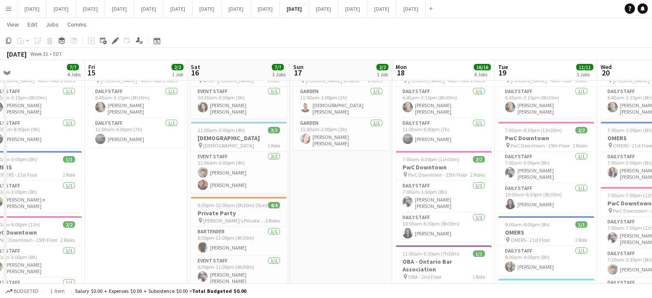
drag, startPoint x: 150, startPoint y: 191, endPoint x: 346, endPoint y: 188, distance: 196.7
click at [346, 188] on app-calendar-viewport "Tue 12 Wed 13 18/18 4 Jobs Thu 14 7/7 4 Jobs Fri 15 2/2 1 Job Sat 16 7/7 3 Jobs…" at bounding box center [326, 287] width 652 height 592
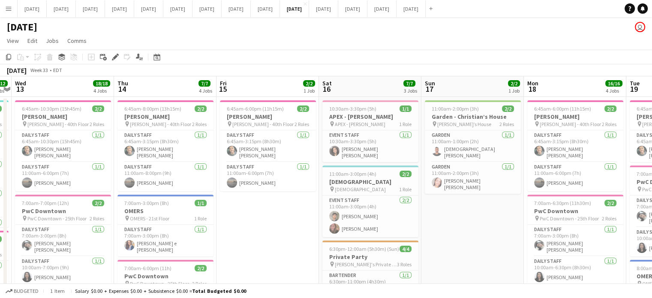
scroll to position [0, 256]
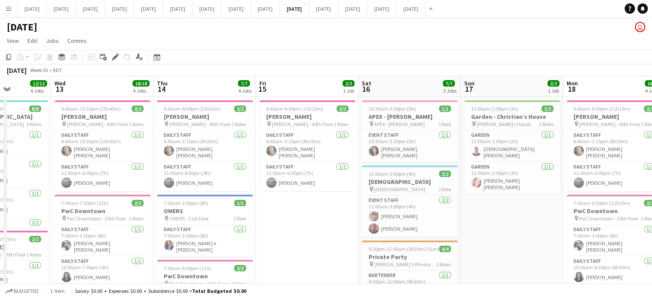
drag, startPoint x: 156, startPoint y: 215, endPoint x: 327, endPoint y: 203, distance: 171.4
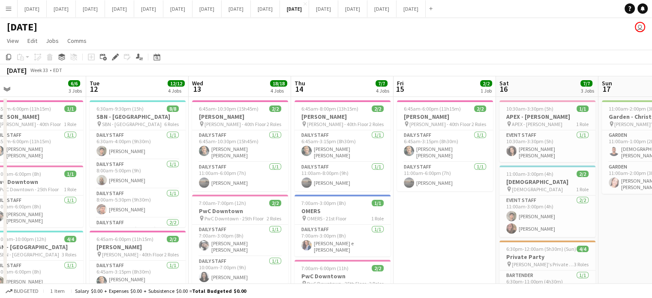
scroll to position [0, 196]
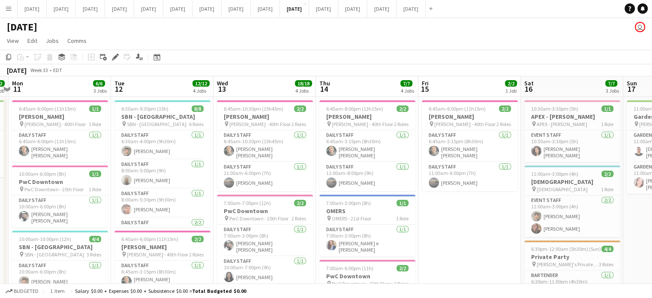
drag, startPoint x: 303, startPoint y: 212, endPoint x: 466, endPoint y: 191, distance: 163.7
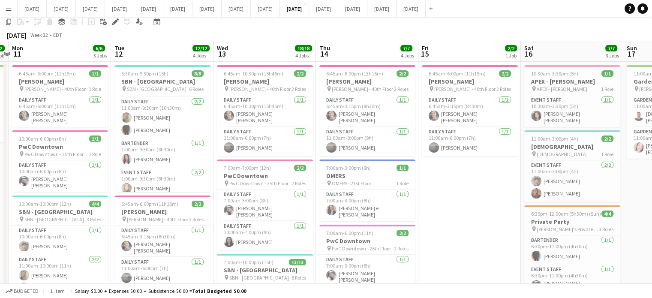
scroll to position [43, 0]
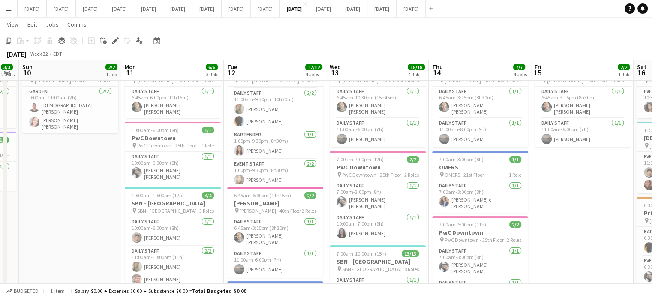
drag, startPoint x: 181, startPoint y: 229, endPoint x: 223, endPoint y: 228, distance: 42.0
click at [223, 228] on app-calendar-viewport "Fri 8 Sat 9 3/3 2 Jobs Sun 10 2/2 1 Job Mon 11 6/6 3 Jobs Tue 12 12/12 4 Jobs W…" at bounding box center [326, 287] width 652 height 592
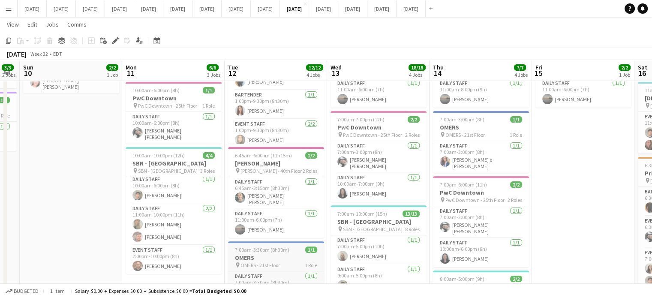
scroll to position [129, 0]
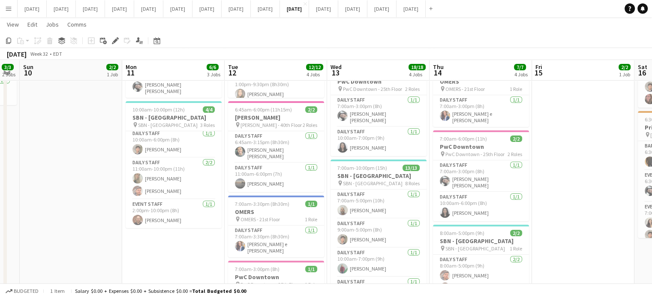
drag, startPoint x: 572, startPoint y: 170, endPoint x: 262, endPoint y: 186, distance: 310.6
click at [189, 178] on app-calendar-viewport "Fri 8 7/7 4 Jobs Sat 9 3/3 2 Jobs Sun 10 2/2 1 Job Mon 11 6/6 3 Jobs Tue 12 12/…" at bounding box center [326, 201] width 652 height 592
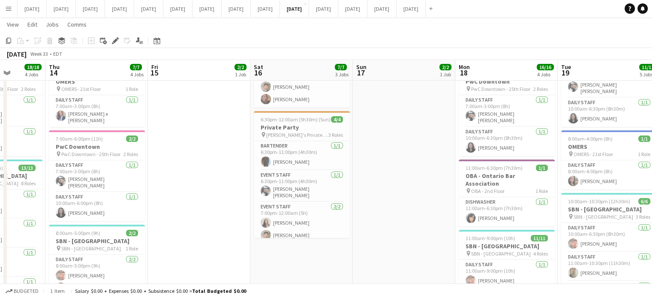
scroll to position [0, 212]
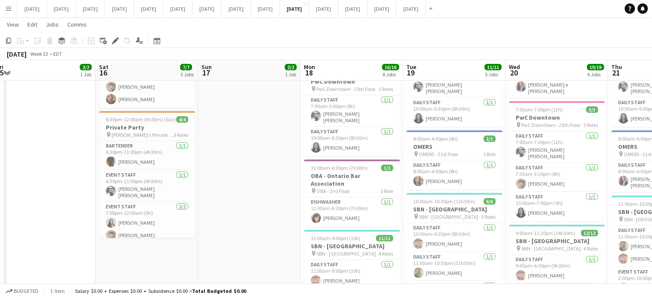
drag, startPoint x: 362, startPoint y: 196, endPoint x: 261, endPoint y: 193, distance: 100.7
click at [261, 193] on app-calendar-viewport "Wed 13 18/18 4 Jobs Thu 14 7/7 4 Jobs Fri 15 2/2 1 Job Sat 16 7/7 3 Jobs Sun 17…" at bounding box center [326, 201] width 652 height 592
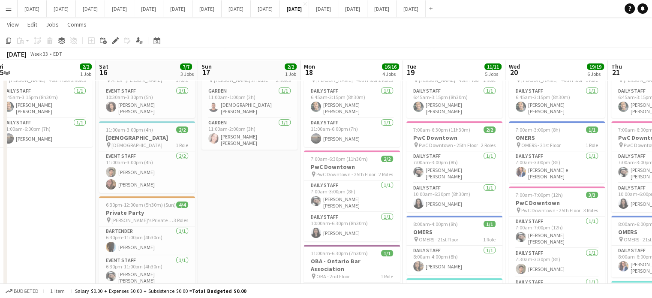
scroll to position [43, 0]
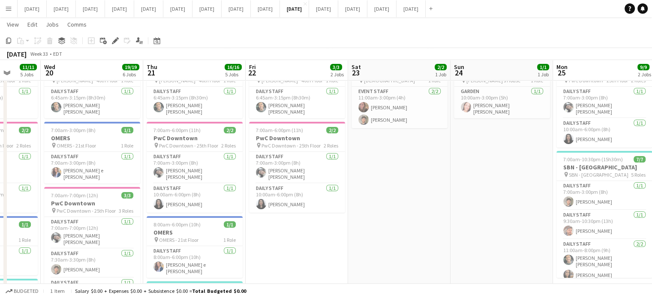
drag, startPoint x: 492, startPoint y: 201, endPoint x: 102, endPoint y: 209, distance: 390.0
click at [102, 209] on app-calendar-viewport "Sun 17 2/2 1 Job Mon 18 16/16 4 Jobs Tue 19 11/11 5 Jobs Wed 20 19/19 6 Jobs Th…" at bounding box center [326, 287] width 652 height 592
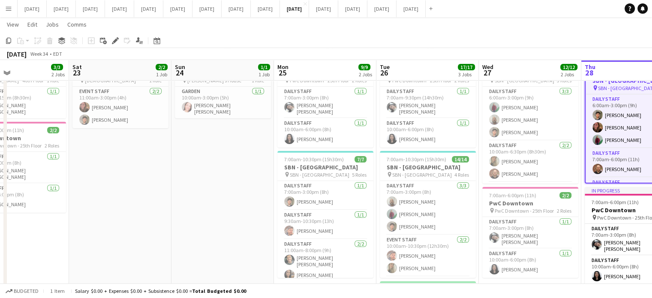
drag, startPoint x: 309, startPoint y: 201, endPoint x: 63, endPoint y: 201, distance: 245.9
click at [63, 201] on app-calendar-viewport "Tue 19 11/11 5 Jobs Wed 20 19/19 6 Jobs Thu 21 16/16 5 Jobs Fri 22 3/3 2 Jobs S…" at bounding box center [326, 287] width 652 height 592
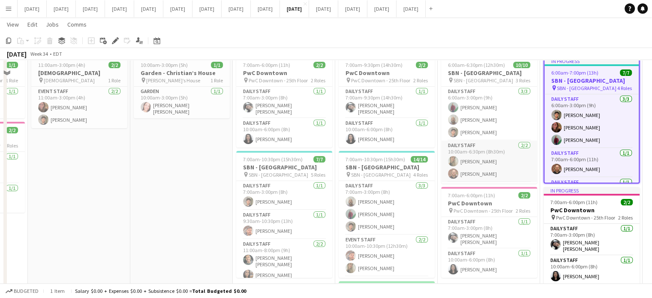
scroll to position [0, 0]
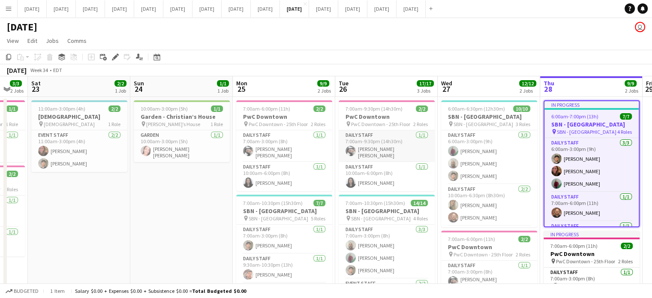
click at [418, 136] on app-card-role "Daily Staff [DATE] 7:00am-9:30pm (14h30m) [PERSON_NAME] [PERSON_NAME]" at bounding box center [386, 146] width 96 height 32
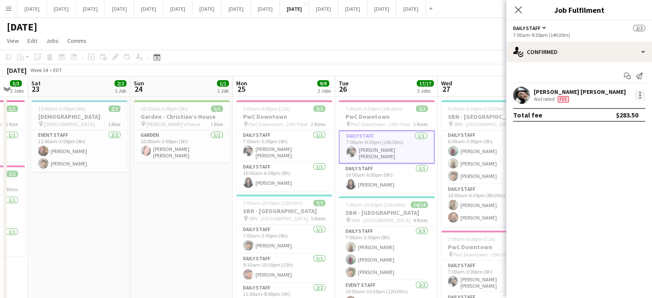
click at [641, 92] on div at bounding box center [640, 95] width 10 height 10
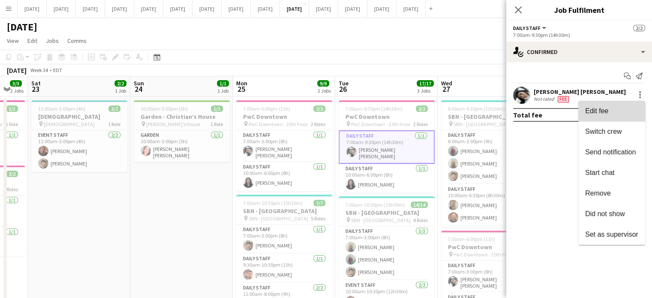
click at [629, 114] on span "Edit fee" at bounding box center [611, 111] width 53 height 8
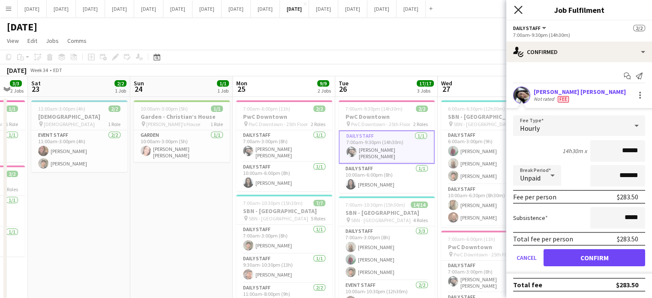
click at [518, 12] on icon "Close pop-in" at bounding box center [518, 10] width 8 height 8
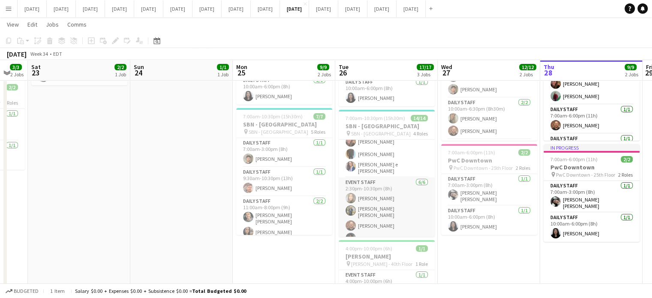
scroll to position [129, 0]
